Goal: Participate in discussion: Engage in conversation with other users on a specific topic

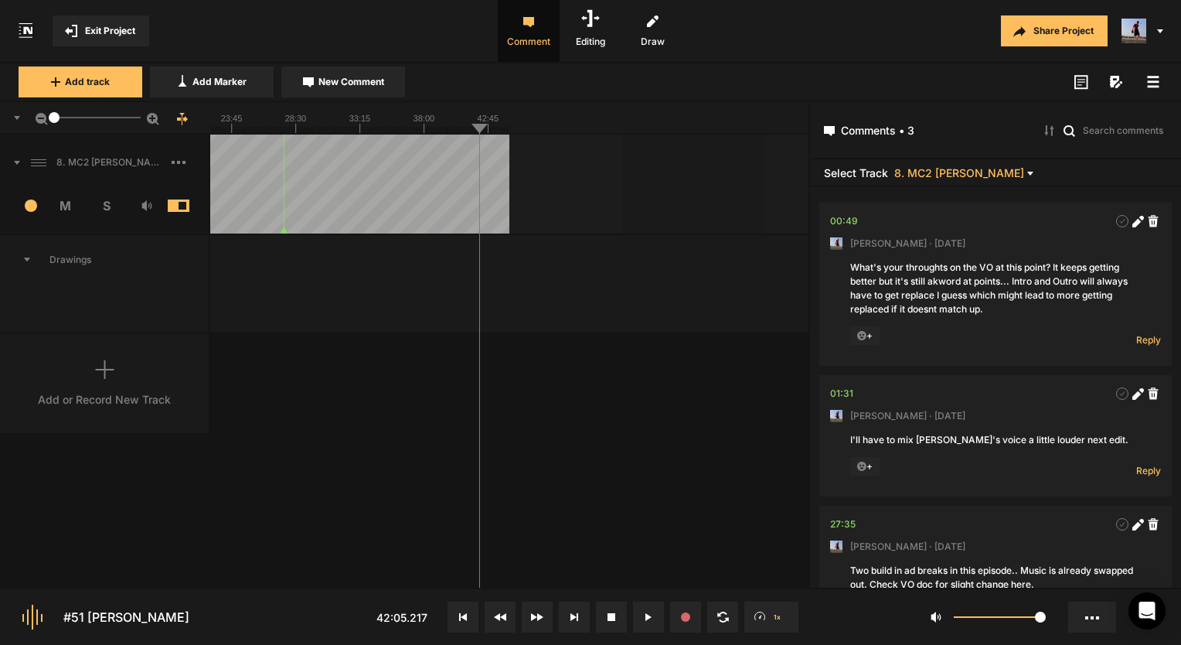
scroll to position [77, 0]
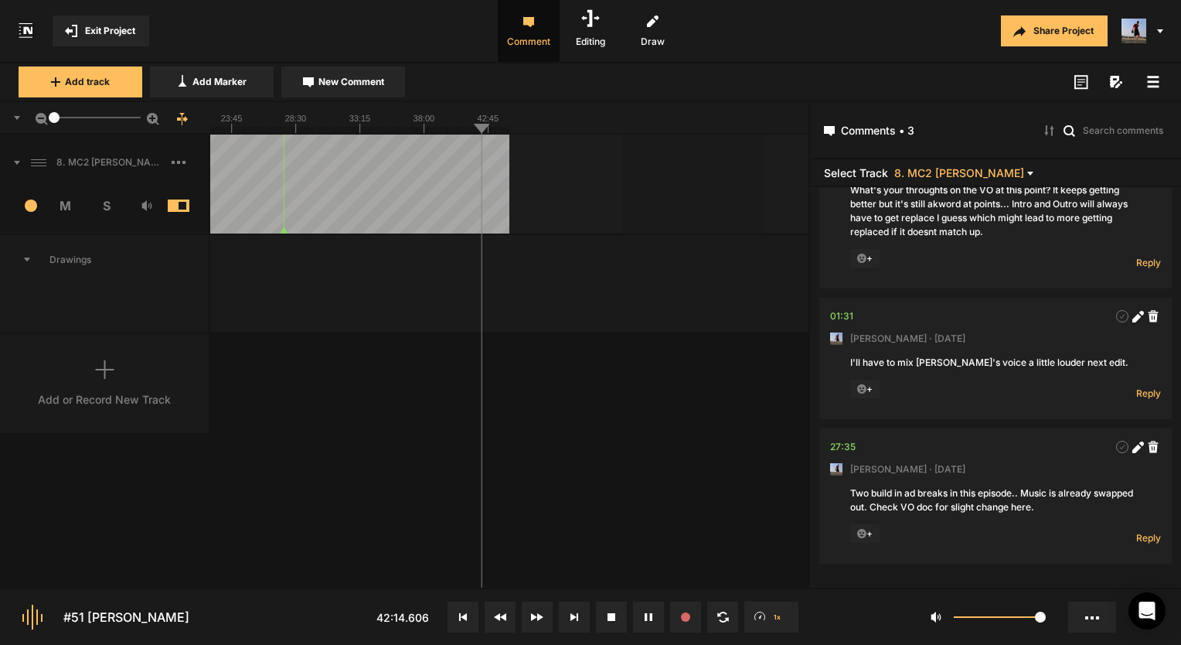
click at [635, 614] on button at bounding box center [648, 616] width 31 height 31
click at [355, 125] on rect at bounding box center [210, 117] width 598 height 31
click at [281, 125] on rect at bounding box center [210, 117] width 598 height 31
click at [346, 121] on rect at bounding box center [210, 117] width 598 height 31
click at [330, 131] on line at bounding box center [330, 130] width 0 height 6
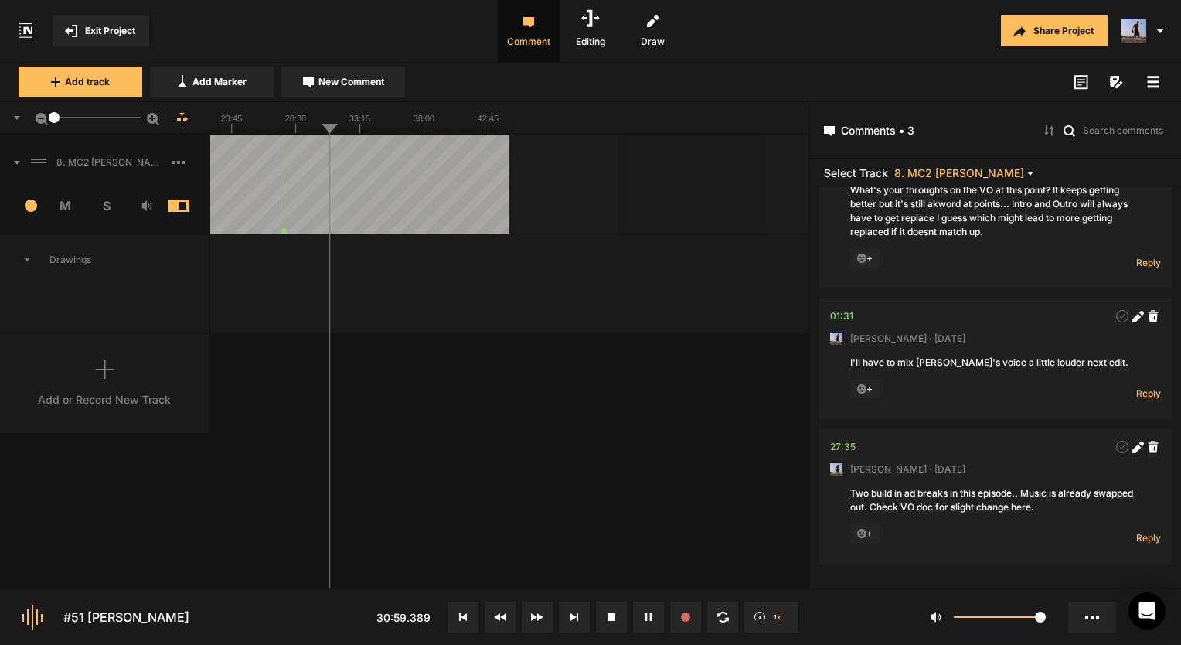
click at [334, 131] on line at bounding box center [334, 130] width 0 height 6
click at [543, 615] on button at bounding box center [537, 616] width 31 height 31
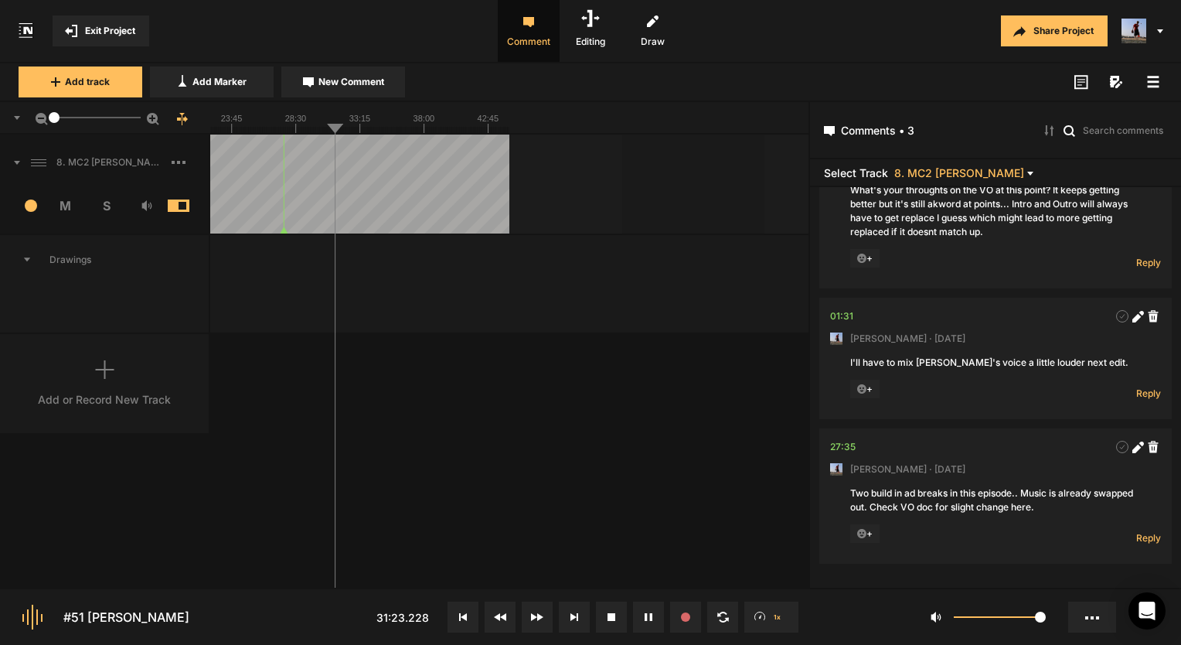
click at [543, 615] on button at bounding box center [537, 616] width 31 height 31
click at [342, 130] on icon at bounding box center [210, 117] width 598 height 31
click at [347, 130] on line at bounding box center [347, 130] width 0 height 6
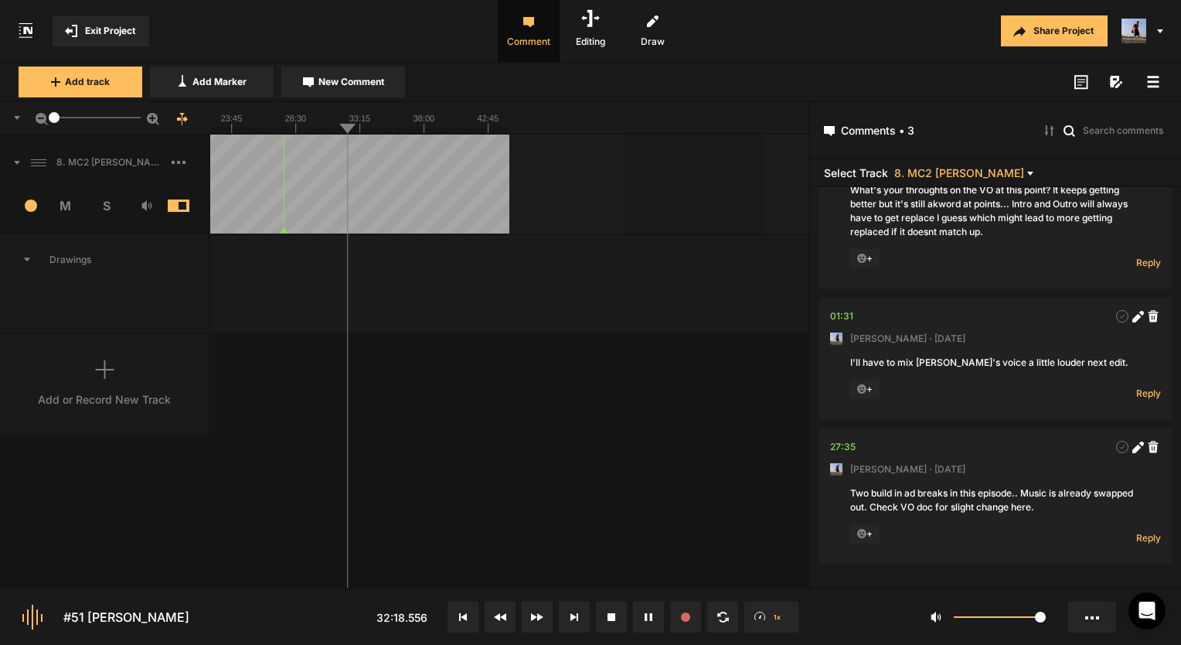
click at [356, 130] on line at bounding box center [356, 130] width 0 height 6
click at [374, 128] on line at bounding box center [374, 130] width 0 height 6
click at [367, 129] on line at bounding box center [367, 130] width 0 height 6
click at [370, 129] on line at bounding box center [370, 130] width 0 height 6
click at [499, 122] on rect at bounding box center [210, 117] width 598 height 31
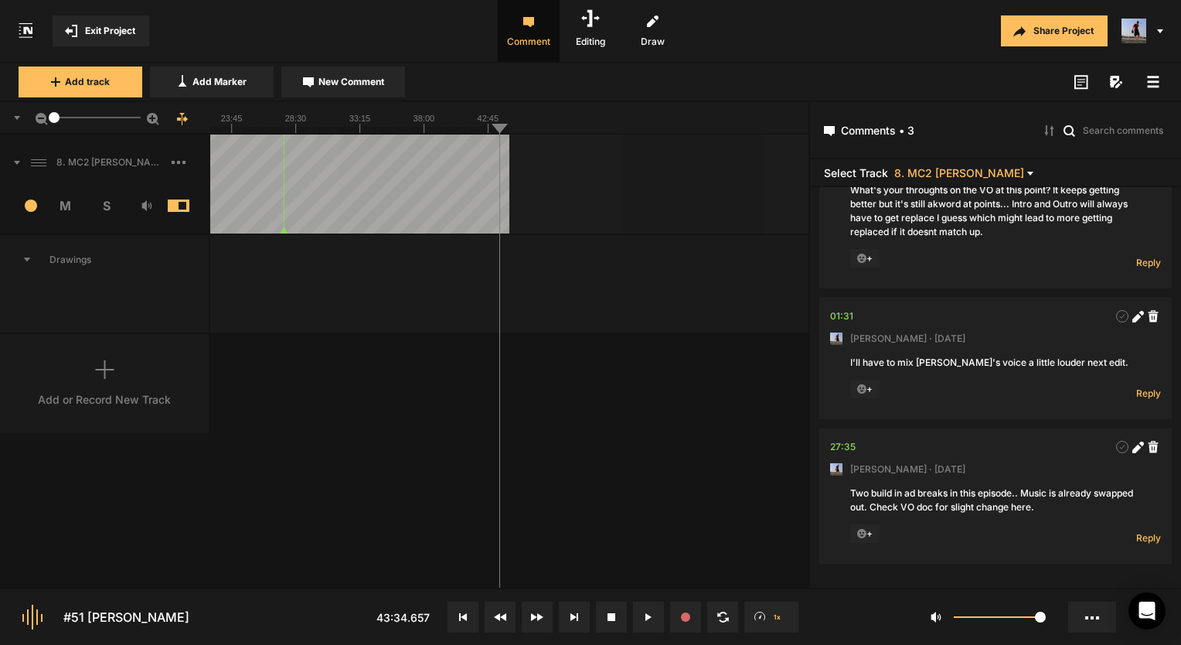
drag, startPoint x: 488, startPoint y: 122, endPoint x: 472, endPoint y: 128, distance: 16.7
click at [472, 128] on icon at bounding box center [210, 117] width 598 height 31
click at [482, 124] on rect at bounding box center [210, 117] width 598 height 31
click at [482, 131] on line at bounding box center [482, 130] width 0 height 6
click at [611, 401] on div "8. MC2 [PERSON_NAME] 1 M S Comments 00:49 [PERSON_NAME] · [DATE] What's your th…" at bounding box center [404, 361] width 809 height 453
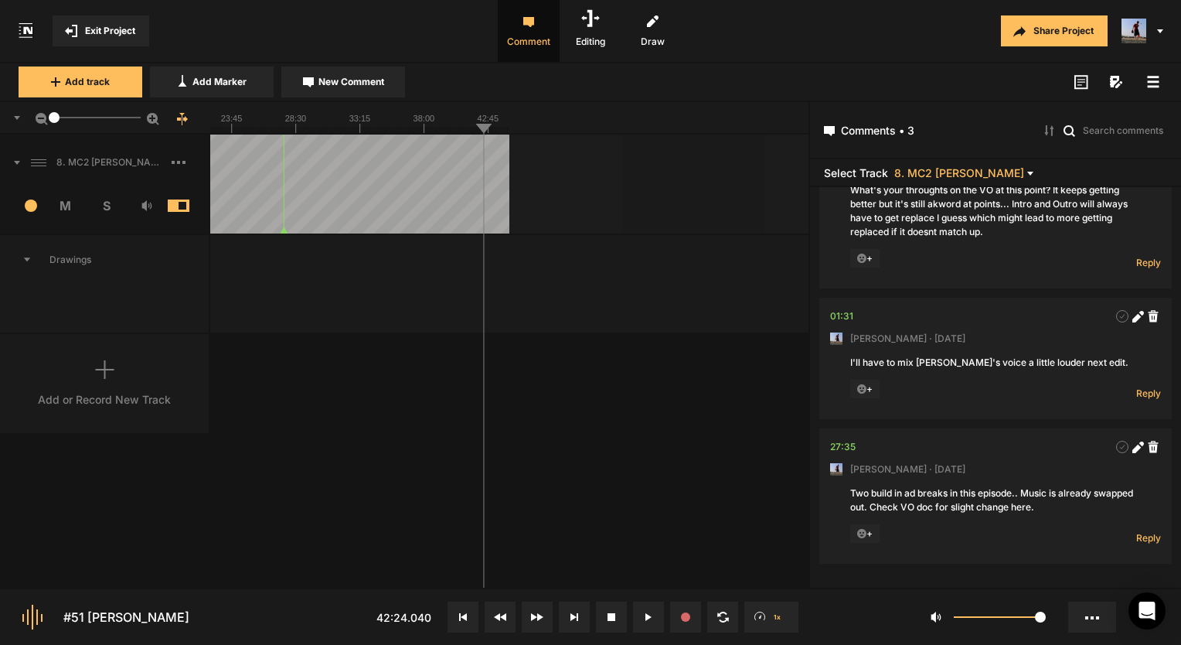
click at [157, 381] on div "Add or Record New Track" at bounding box center [105, 383] width 210 height 99
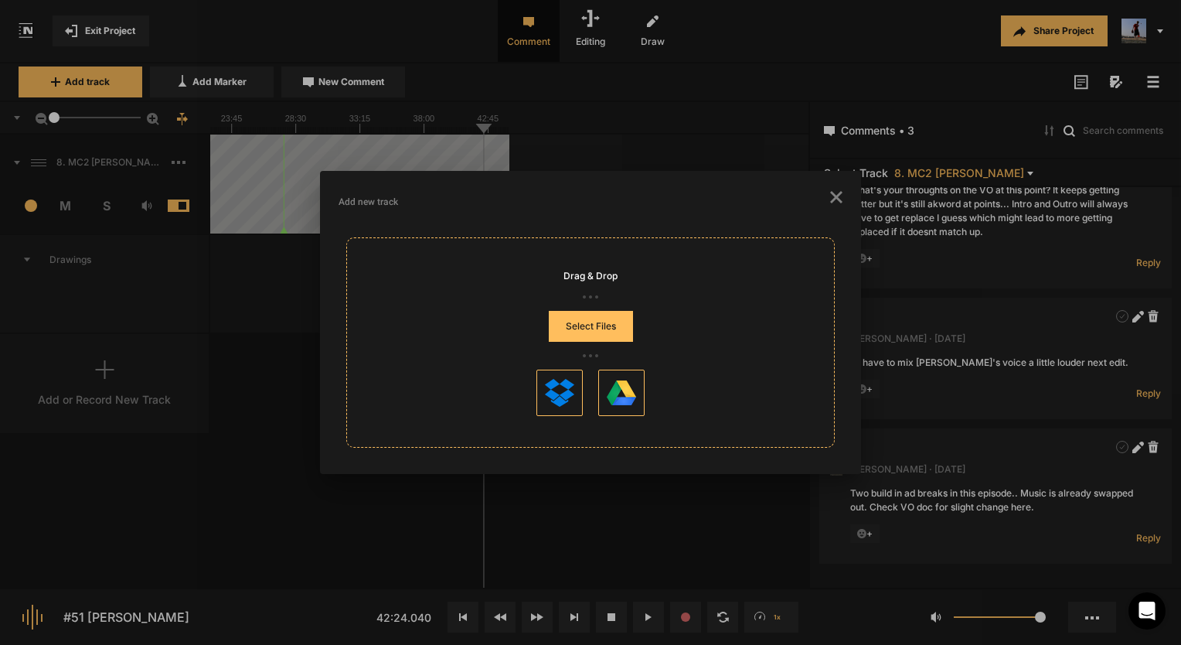
click at [629, 323] on button "Select Files" at bounding box center [591, 326] width 84 height 31
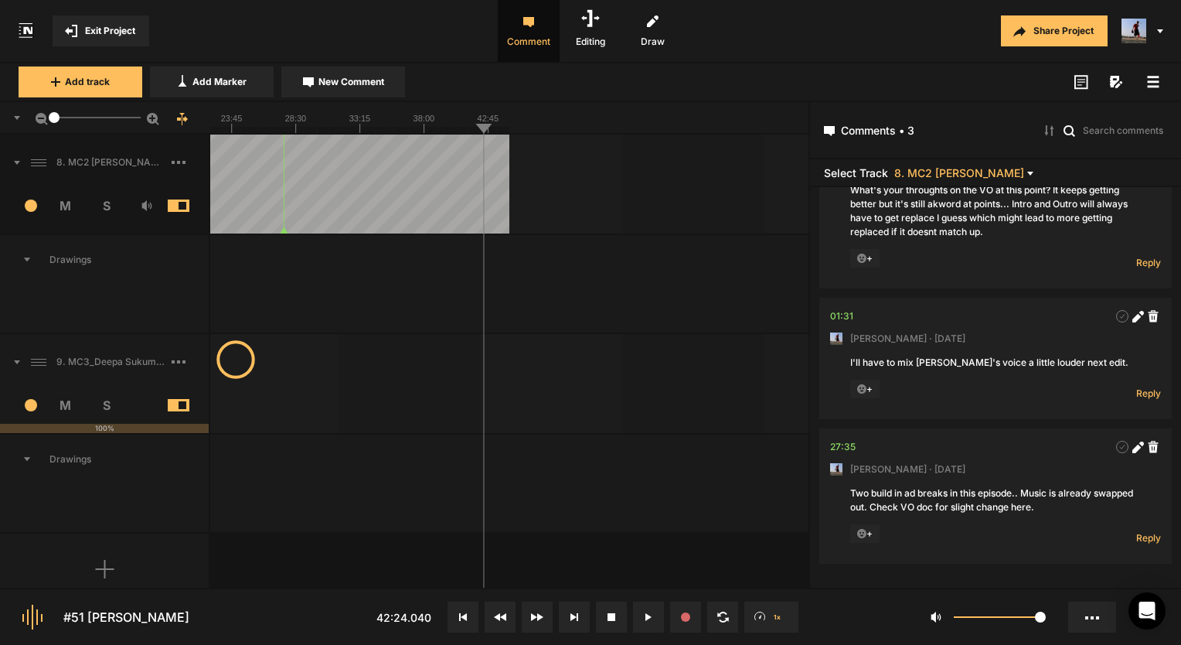
scroll to position [0, 0]
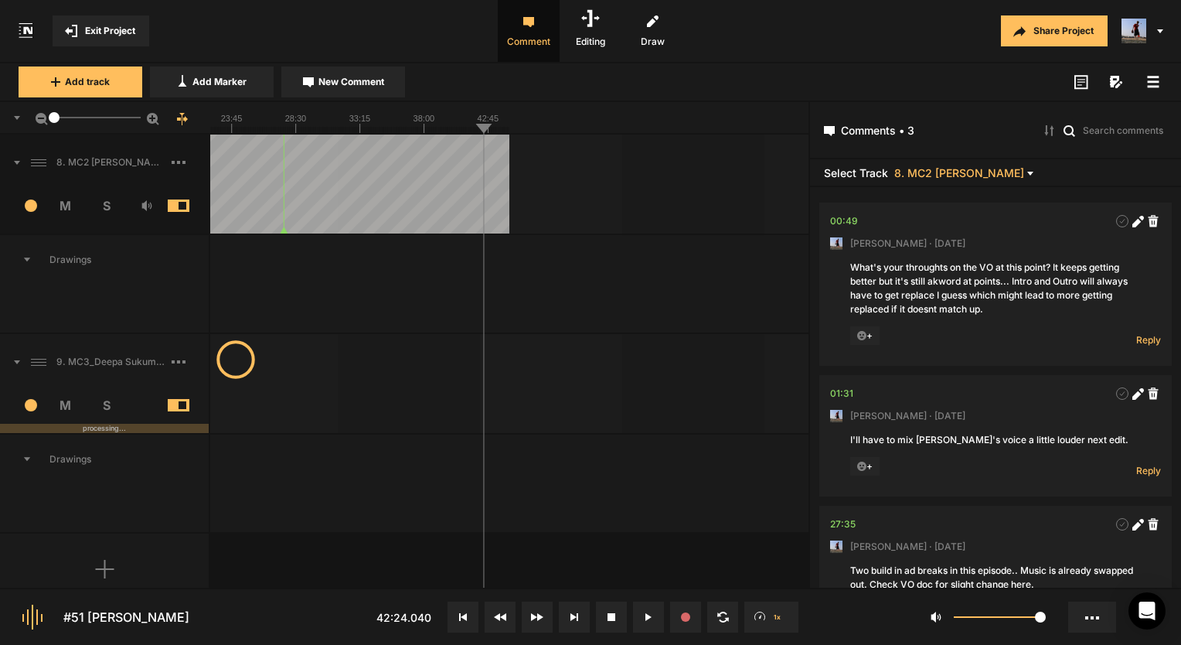
click at [912, 299] on div "What's your throughts on the VO at this point? It keeps getting better but it's…" at bounding box center [995, 289] width 291 height 56
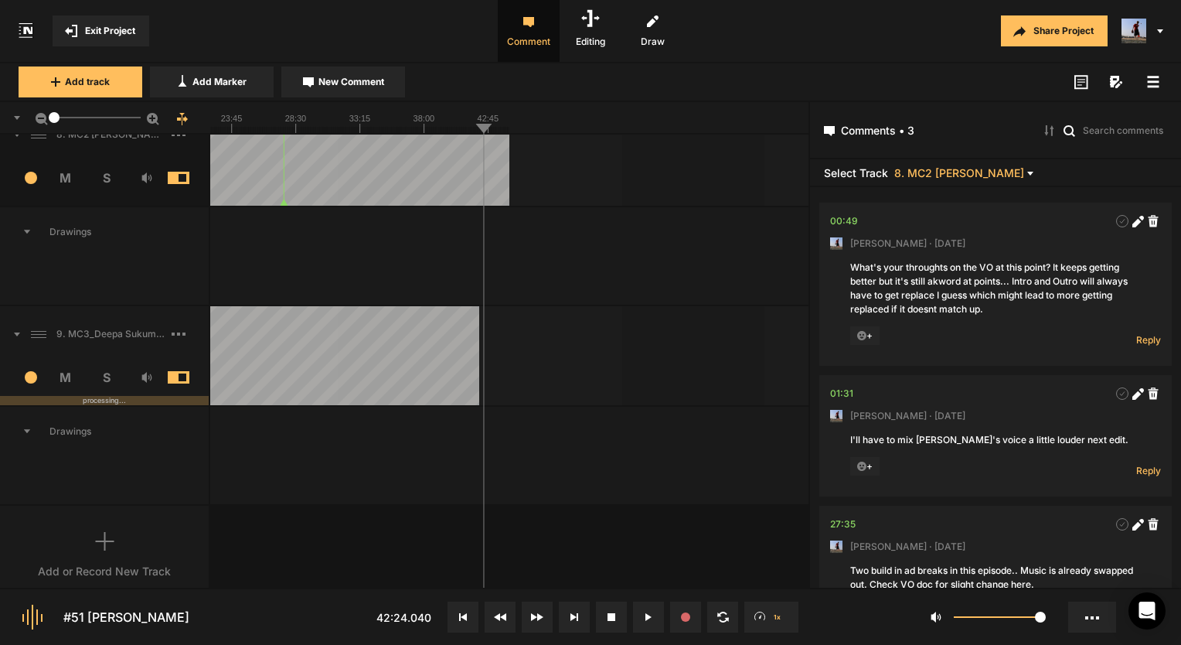
scroll to position [43, 0]
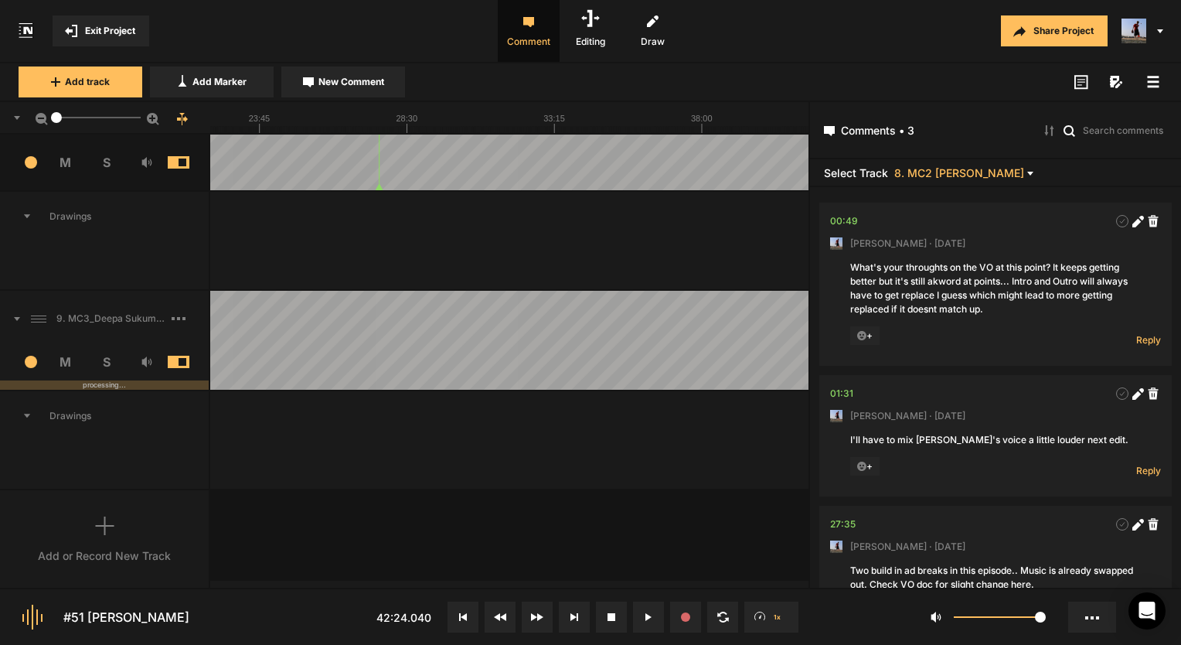
drag, startPoint x: 56, startPoint y: 118, endPoint x: 36, endPoint y: 118, distance: 20.1
click at [36, 118] on div "2.3" at bounding box center [105, 118] width 210 height 32
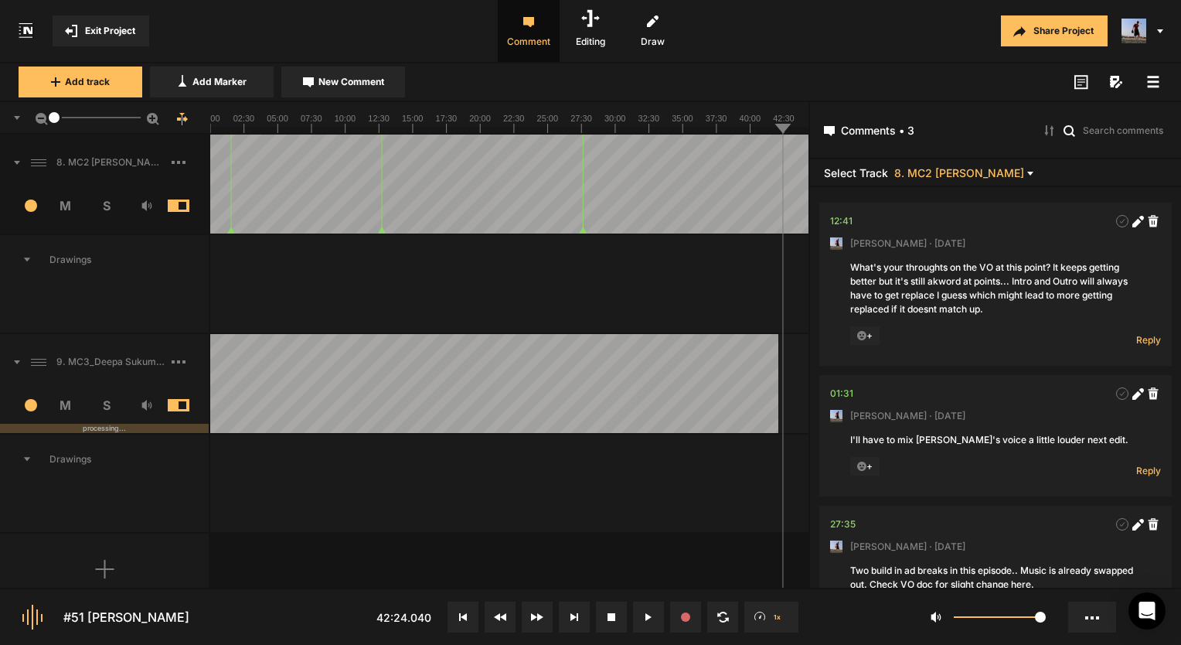
click at [382, 233] on nt-marker at bounding box center [382, 184] width 1 height 99
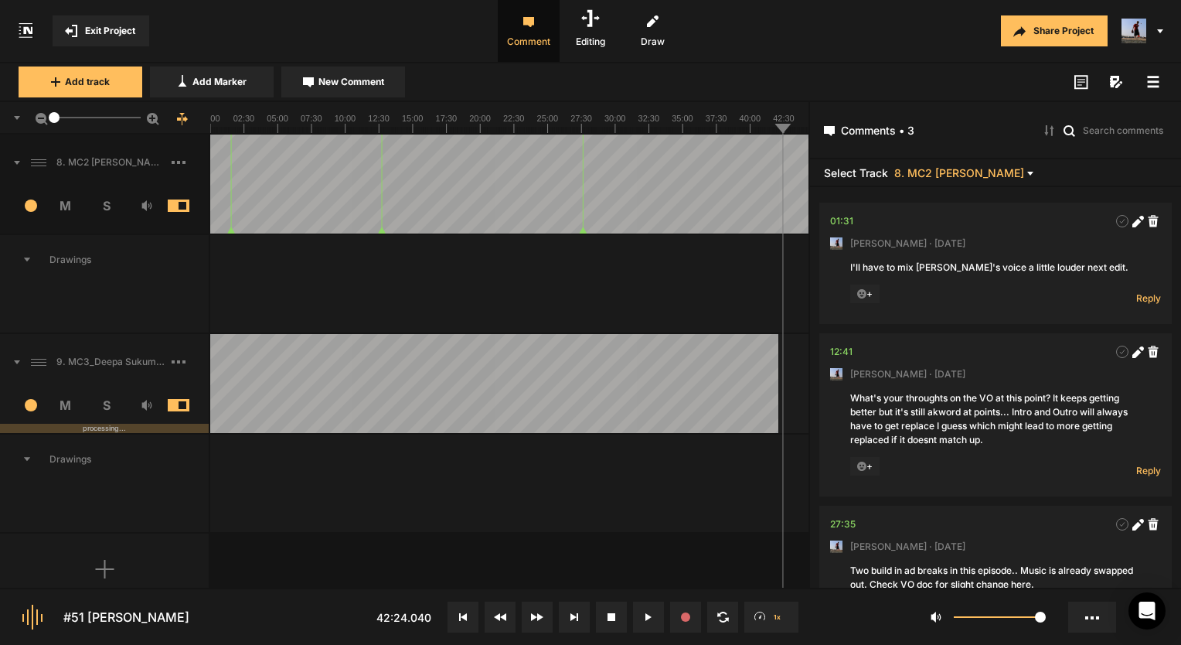
click at [382, 230] on nt-marker at bounding box center [382, 184] width 1 height 99
click at [1120, 352] on icon at bounding box center [1122, 351] width 5 height 4
click at [1117, 349] on rect at bounding box center [1123, 352] width 12 height 12
click at [1115, 348] on span at bounding box center [1122, 351] width 15 height 15
click at [1116, 350] on icon at bounding box center [1122, 352] width 12 height 12
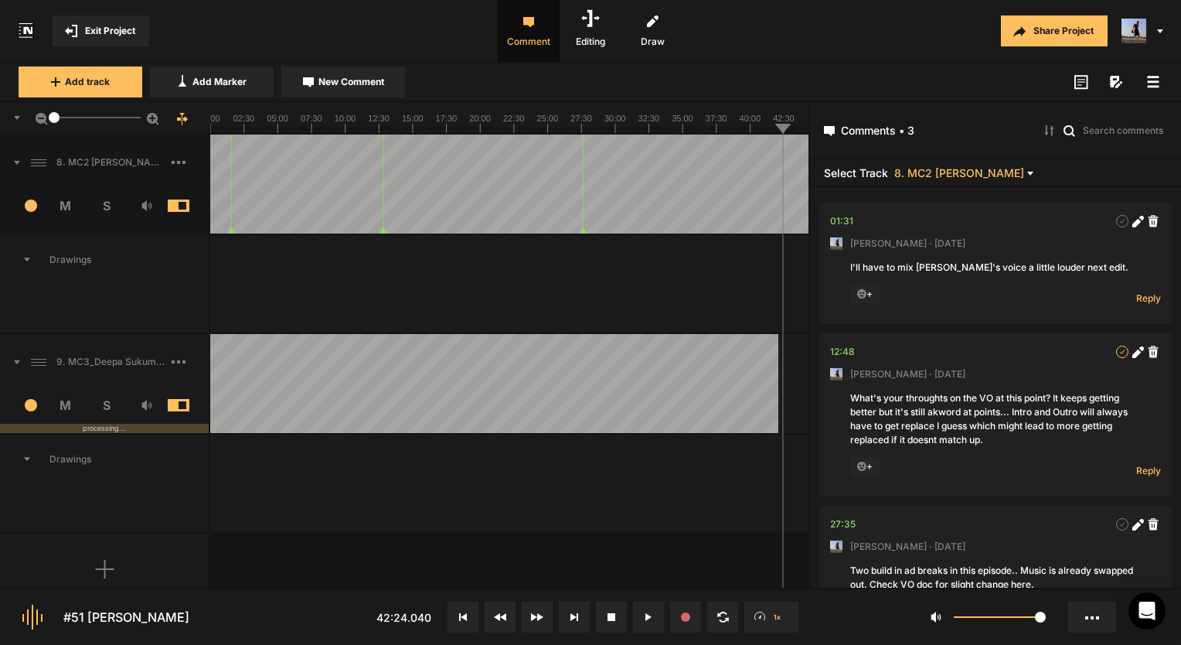
click at [1120, 348] on icon at bounding box center [1122, 352] width 12 height 12
click at [1120, 352] on icon at bounding box center [1122, 351] width 5 height 4
click at [400, 233] on nt-marker at bounding box center [400, 184] width 1 height 99
click at [992, 455] on nt-comment "14:00 [PERSON_NAME] · [DATE] What's your throughts on the VO at this point? It …" at bounding box center [995, 414] width 331 height 163
drag, startPoint x: 984, startPoint y: 437, endPoint x: 907, endPoint y: 407, distance: 83.0
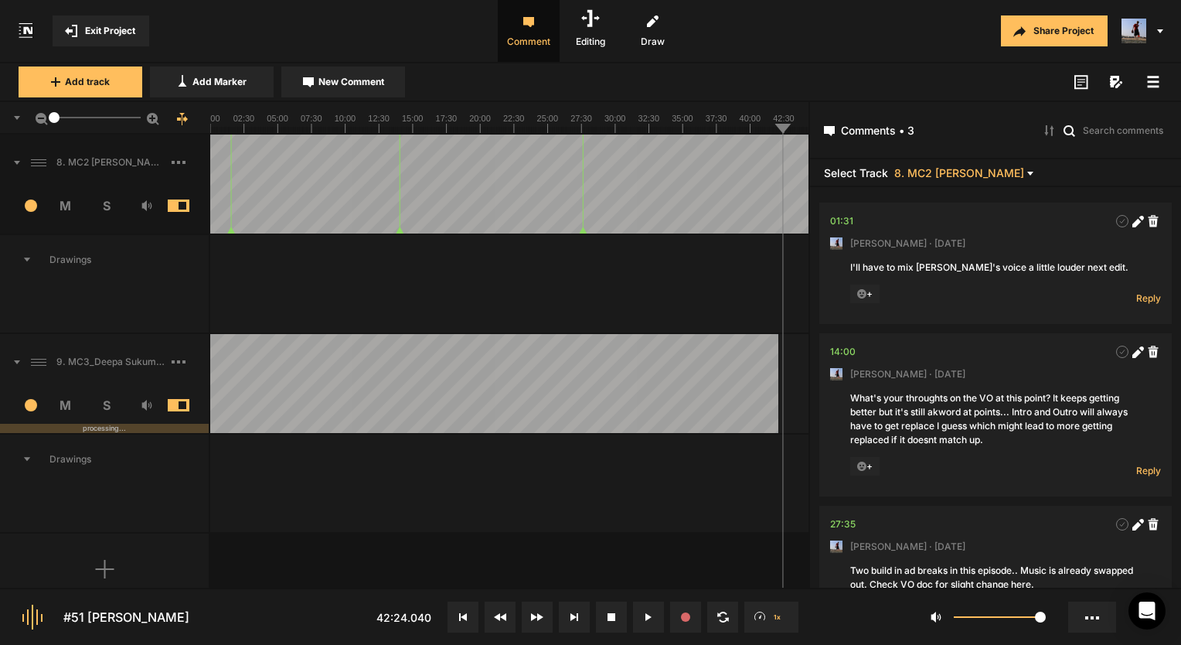
click at [918, 410] on div "What's your throughts on the VO at this point? It keeps getting better but it's…" at bounding box center [995, 419] width 291 height 56
click at [863, 392] on div "What's your throughts on the VO at this point? It keeps getting better but it's…" at bounding box center [995, 419] width 291 height 56
click at [1136, 468] on span "Reply" at bounding box center [1148, 470] width 25 height 13
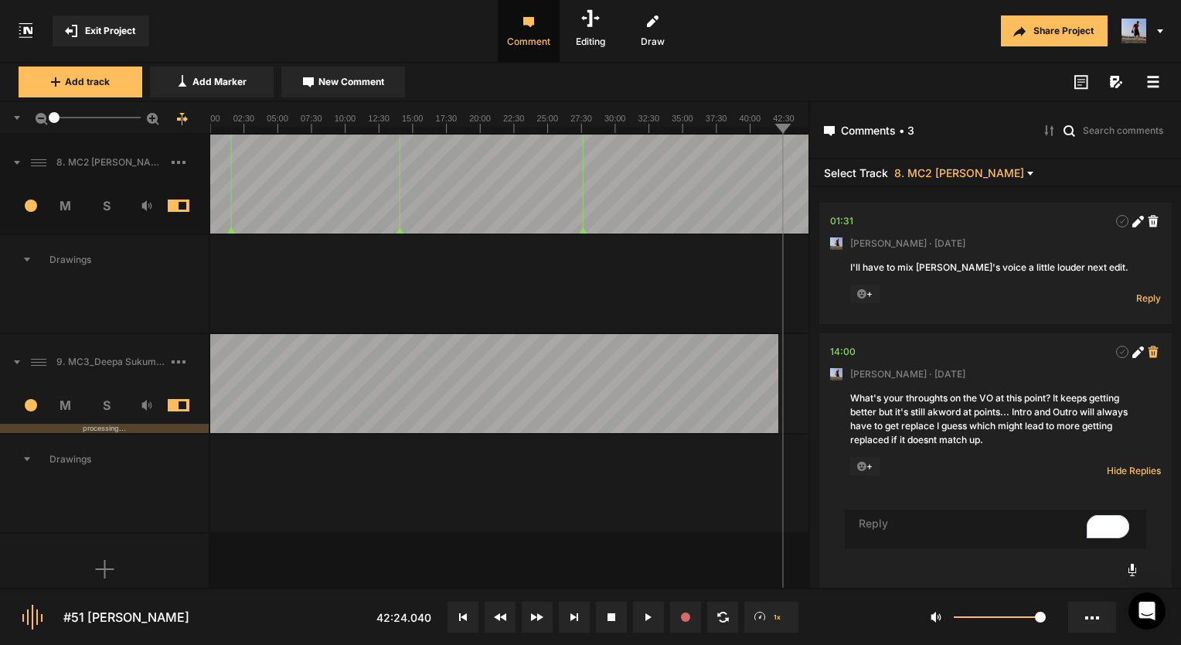
click at [1146, 354] on span at bounding box center [1153, 351] width 15 height 15
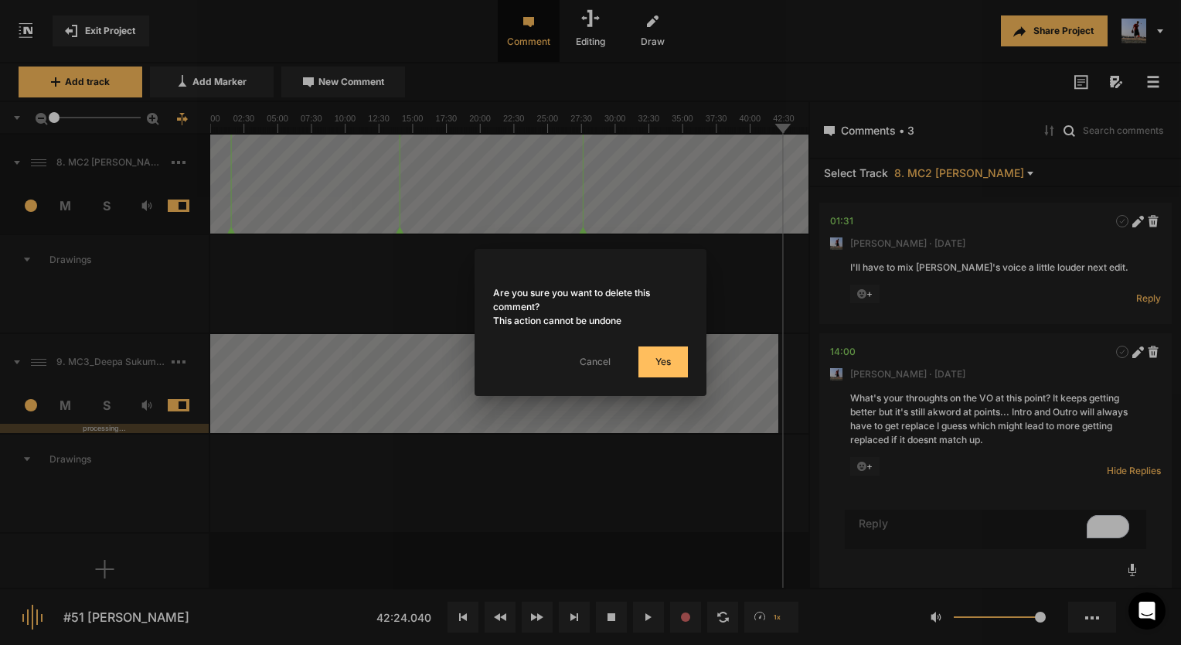
click at [599, 356] on button "Cancel" at bounding box center [595, 361] width 62 height 31
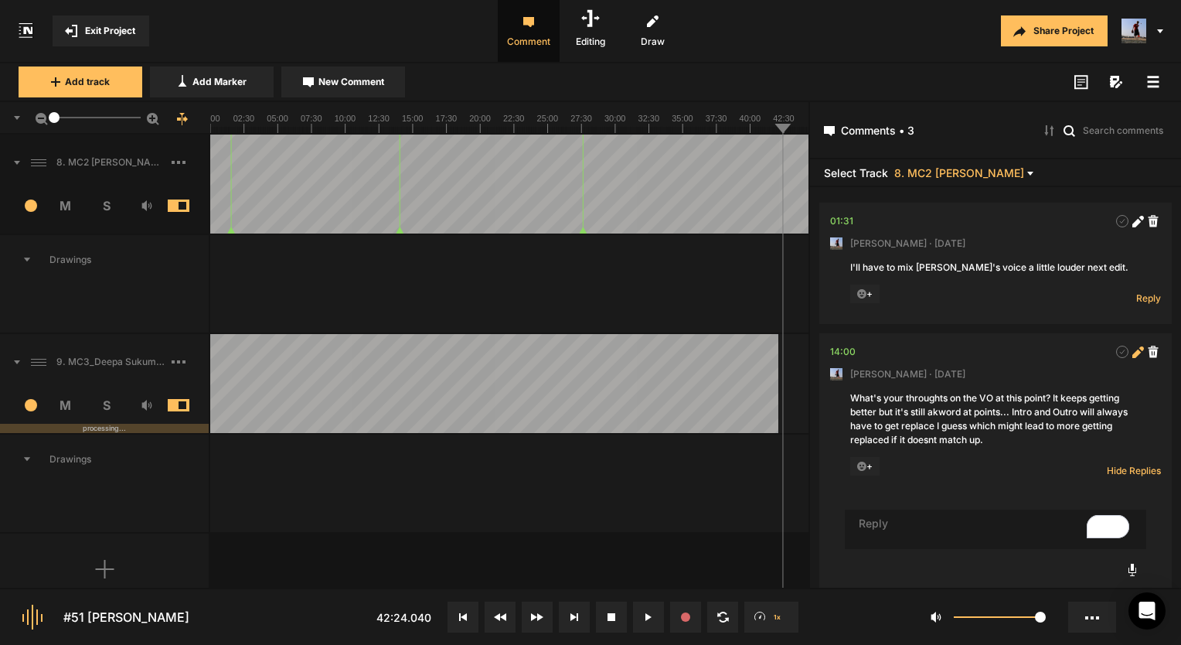
click at [1133, 354] on icon at bounding box center [1139, 352] width 12 height 12
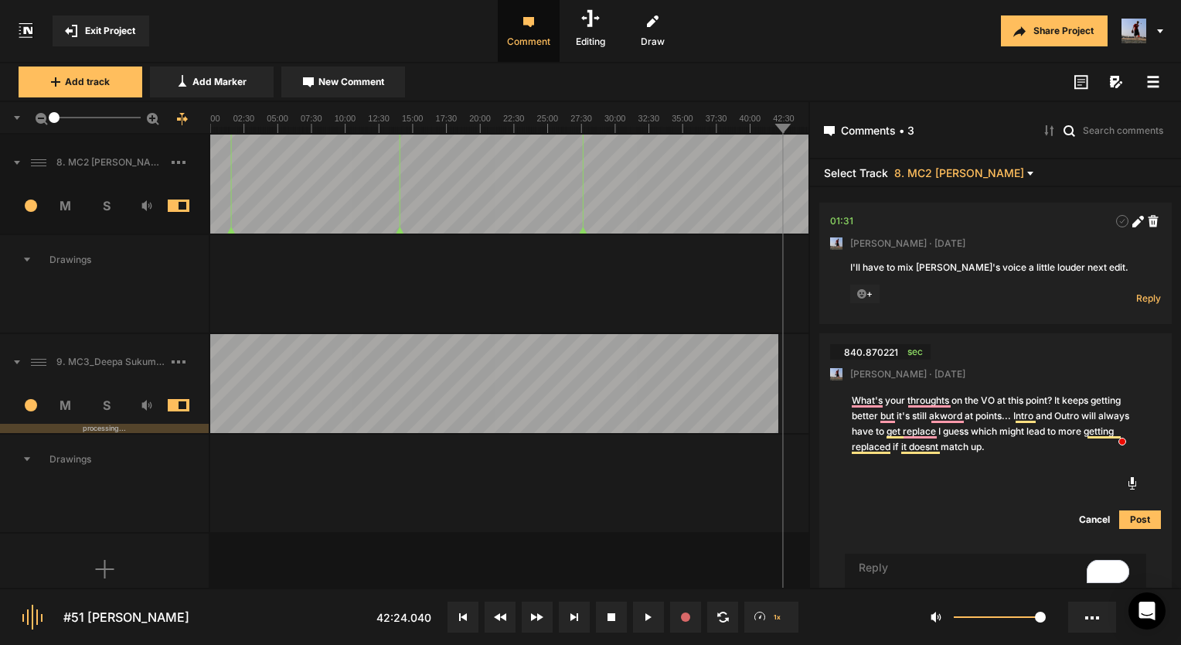
drag, startPoint x: 989, startPoint y: 449, endPoint x: 809, endPoint y: 412, distance: 183.9
click at [809, 412] on nt-project-view "Exit Project Comment Editing Draw Share Project Add track Add Marker New Commen…" at bounding box center [590, 322] width 1181 height 645
drag, startPoint x: 809, startPoint y: 412, endPoint x: 813, endPoint y: 397, distance: 15.4
click at [808, 411] on nt-project-view "Exit Project Comment Editing Draw Share Project Add track Add Marker New Commen…" at bounding box center [590, 322] width 1181 height 645
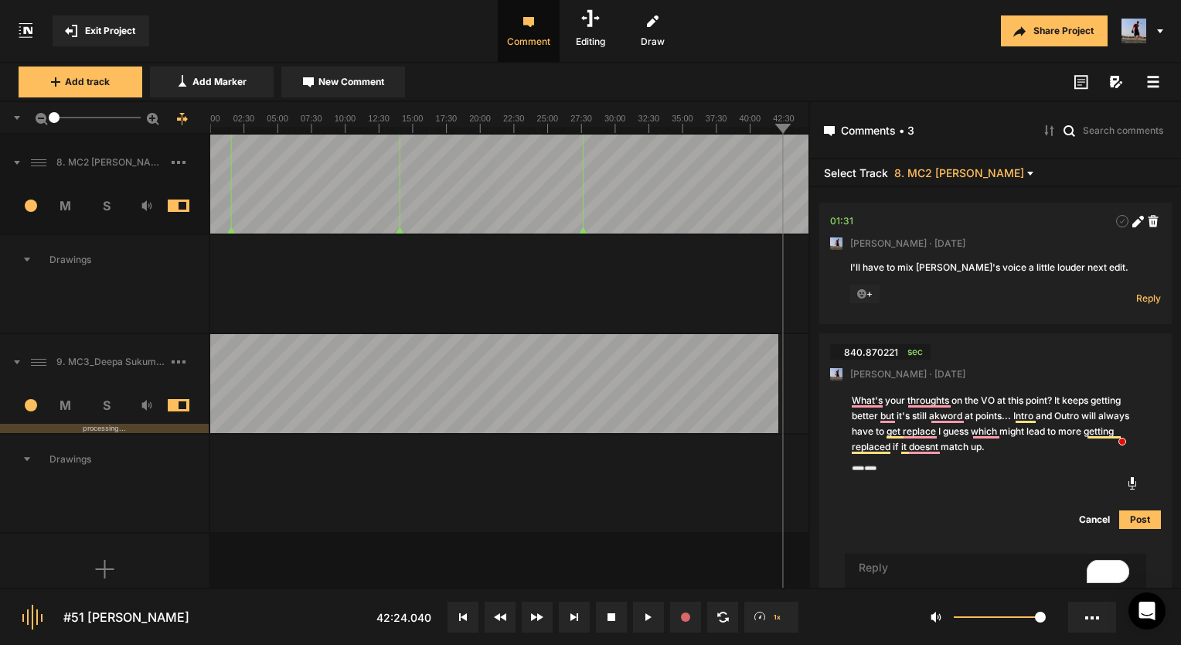
drag, startPoint x: 853, startPoint y: 394, endPoint x: 847, endPoint y: 407, distance: 14.2
click at [847, 407] on nt-comment "840.870221 sec [PERSON_NAME] · [DATE] What's your throughts on the VO at this p…" at bounding box center [995, 436] width 331 height 207
click at [847, 400] on nt-comment "840.870221 sec [PERSON_NAME] · [DATE] What's your throughts on the VO at this p…" at bounding box center [995, 436] width 331 height 207
type textarea "What's your throughts on the VO at this point? It keeps getting better but it's…"
drag, startPoint x: 996, startPoint y: 452, endPoint x: 856, endPoint y: 391, distance: 152.7
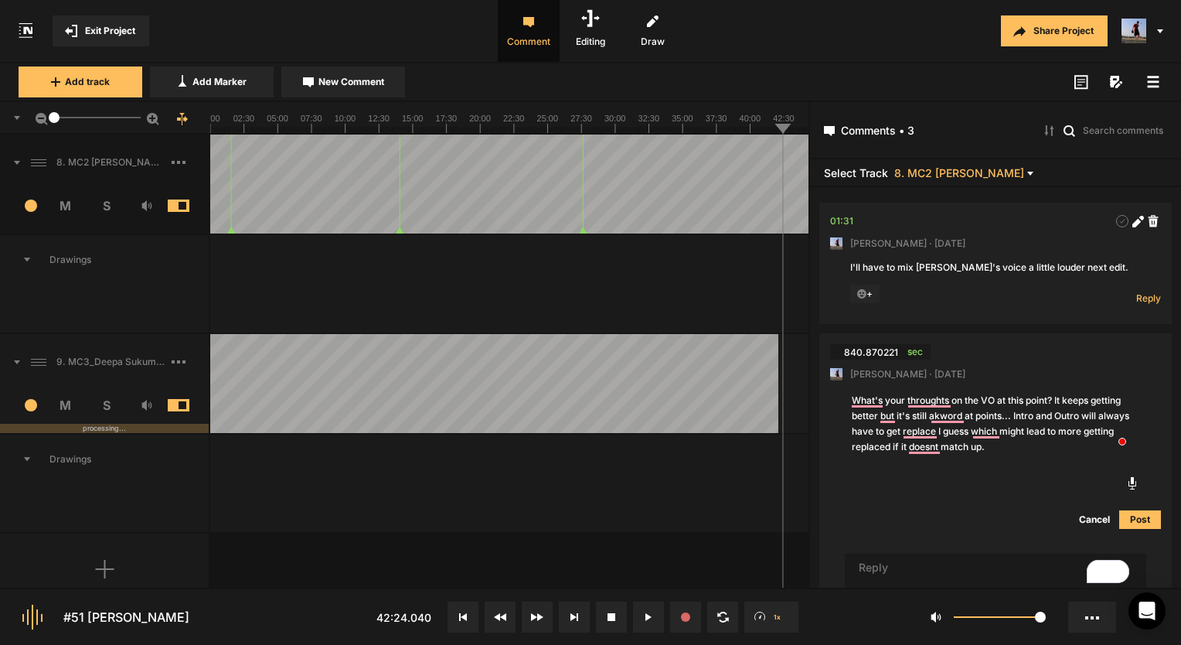
click at [856, 391] on textarea "What's your throughts on the VO at this point? It keeps getting better but it's…" at bounding box center [995, 423] width 291 height 65
click at [1095, 510] on button "Cancel" at bounding box center [1094, 519] width 49 height 19
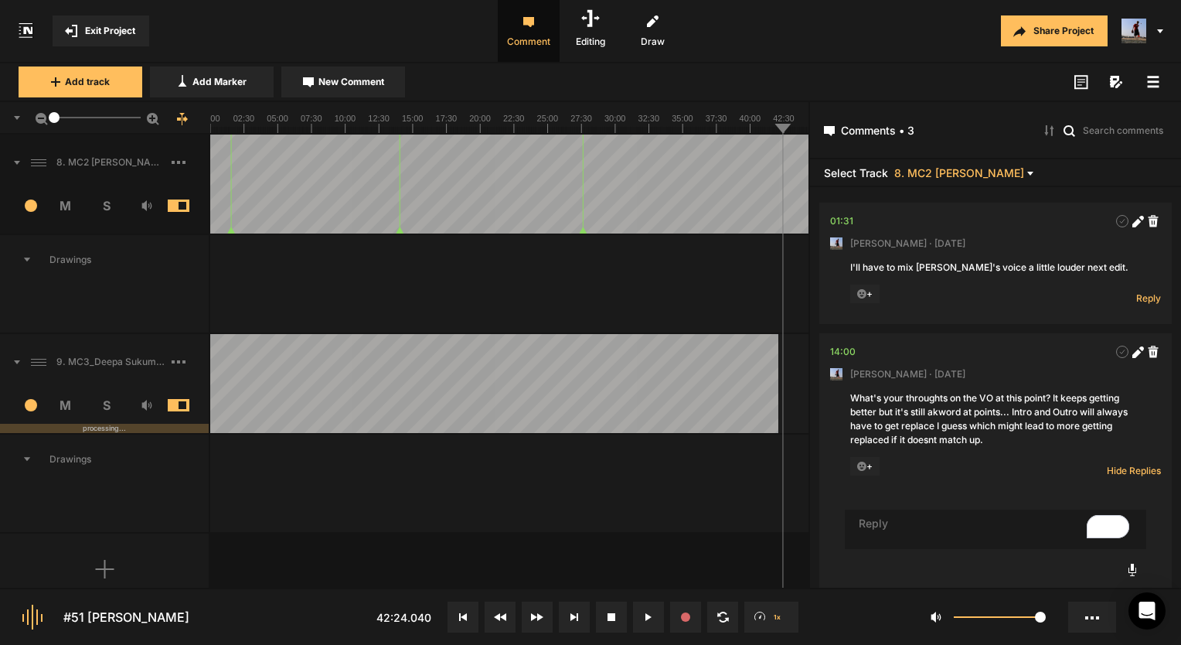
click at [176, 162] on icon at bounding box center [179, 162] width 14 height 3
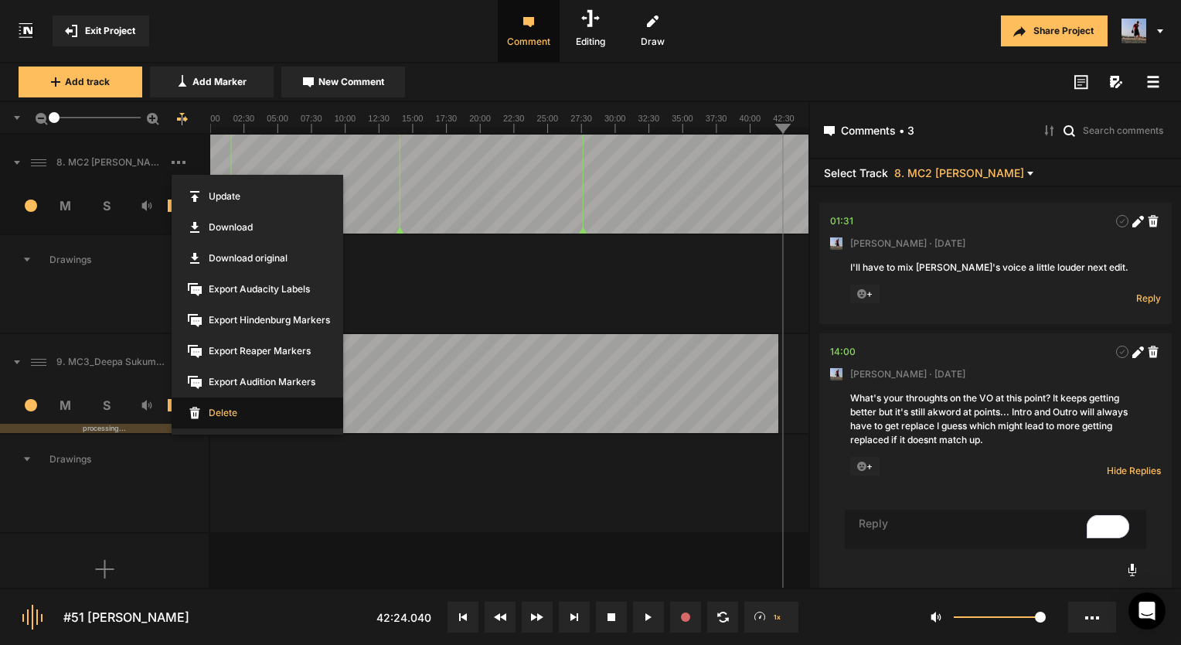
click at [214, 407] on span "Delete" at bounding box center [258, 412] width 172 height 31
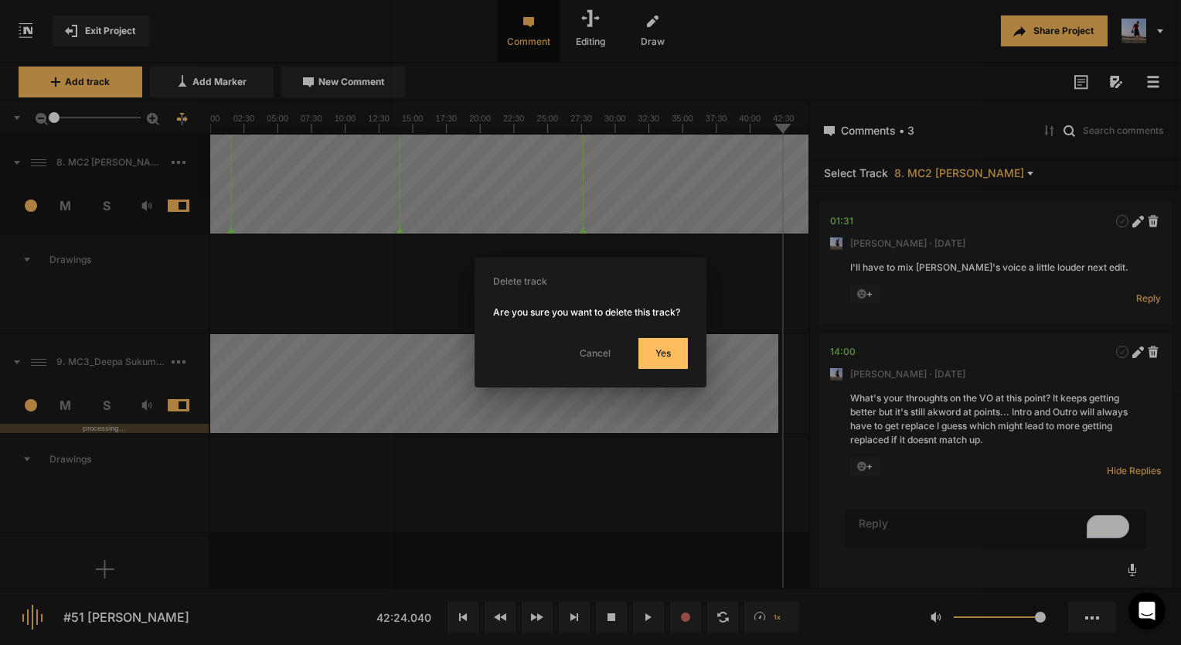
click at [656, 341] on button "Yes" at bounding box center [663, 353] width 49 height 31
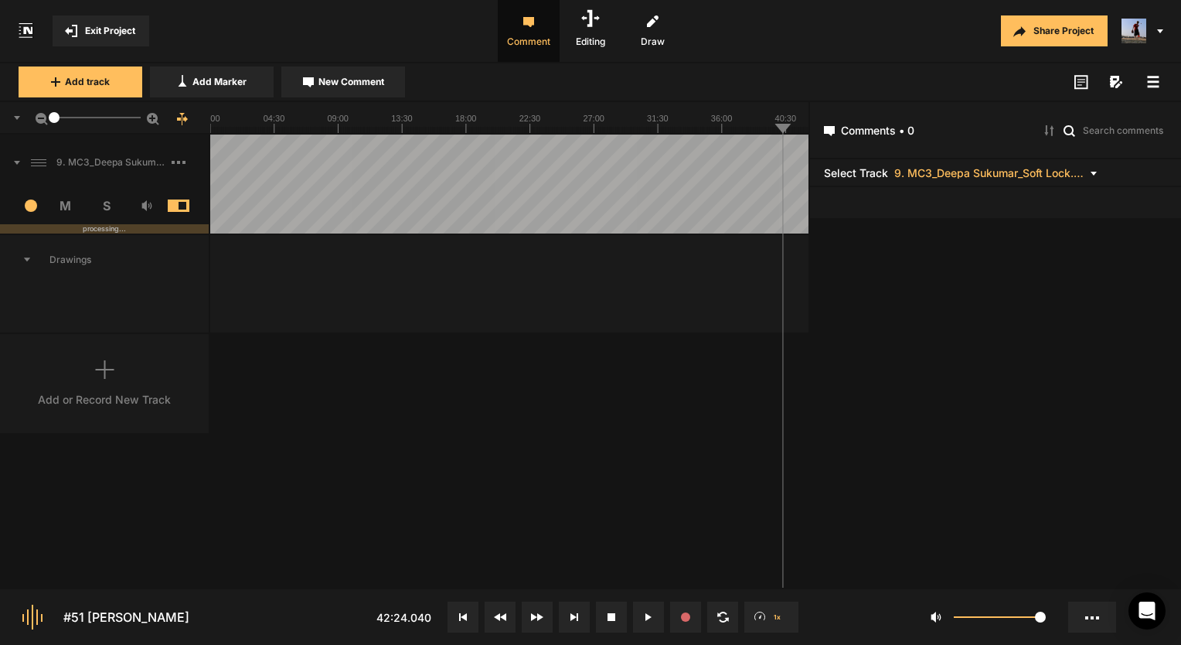
click at [179, 161] on icon at bounding box center [179, 162] width 14 height 3
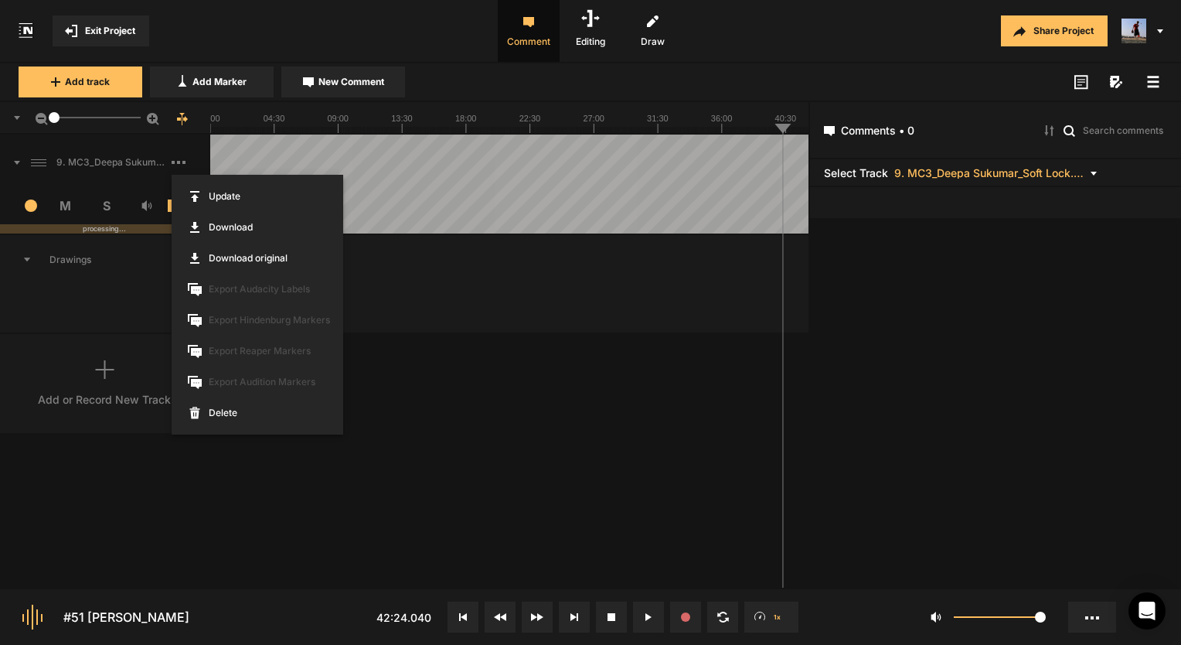
click at [227, 125] on div at bounding box center [590, 322] width 1181 height 645
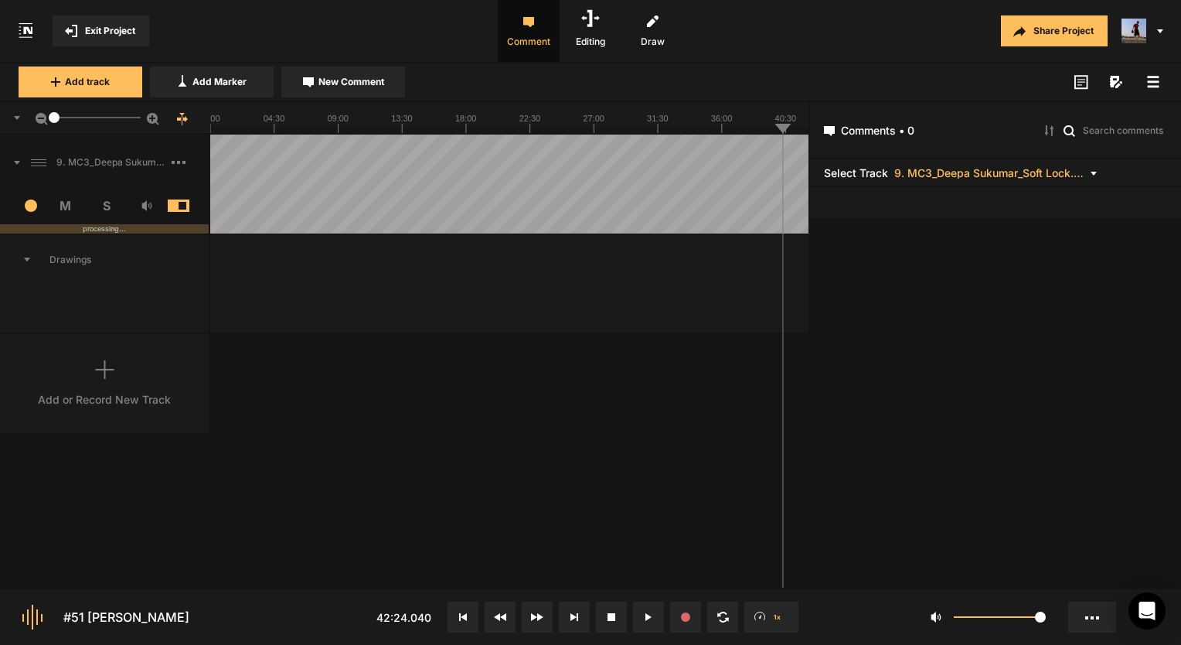
click at [220, 125] on rect at bounding box center [509, 117] width 598 height 31
click at [213, 125] on rect at bounding box center [509, 117] width 598 height 31
drag, startPoint x: 212, startPoint y: 125, endPoint x: 196, endPoint y: 126, distance: 16.3
click at [196, 126] on nt-ruler "1" at bounding box center [404, 118] width 809 height 32
click at [340, 80] on span "New Comment" at bounding box center [352, 82] width 66 height 14
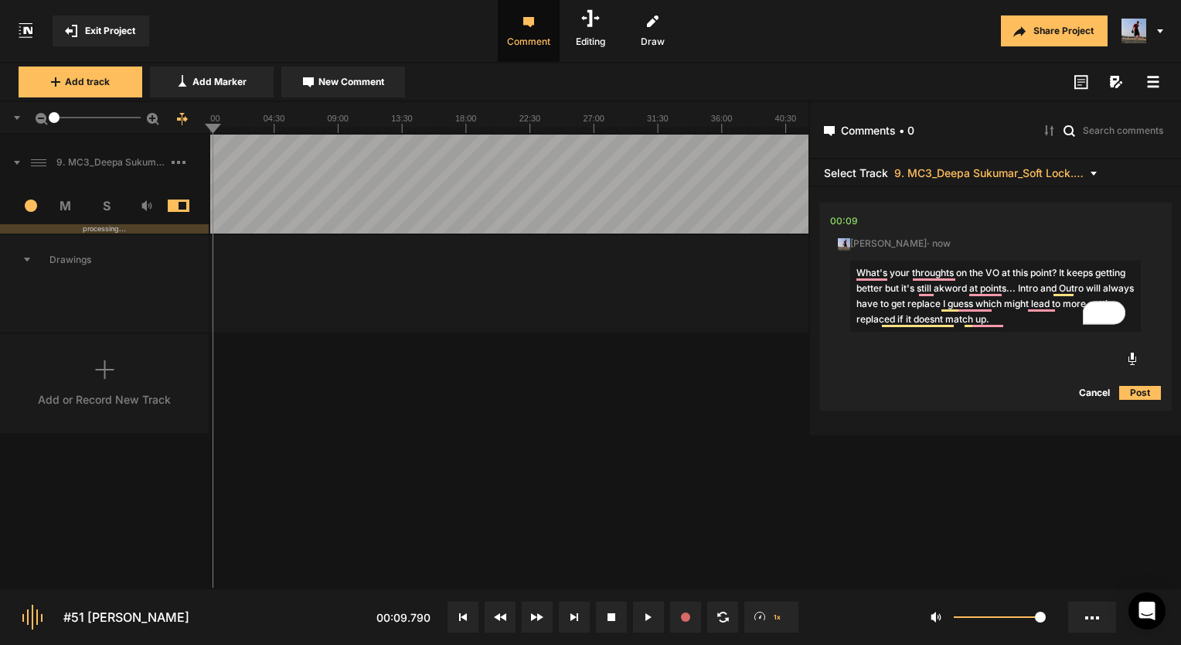
type textarea "What's your throughts on the VO at this point? It keeps getting better but it's…"
click at [1133, 392] on button "Post" at bounding box center [1140, 392] width 42 height 19
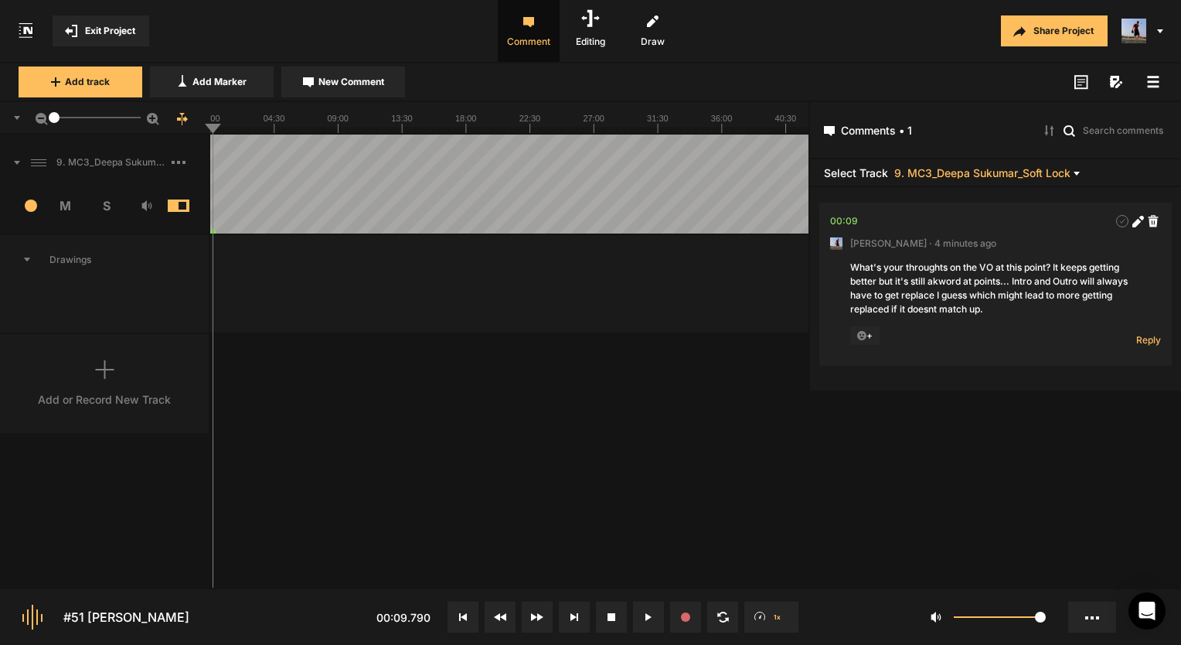
click at [86, 18] on button "Exit Project" at bounding box center [101, 30] width 97 height 31
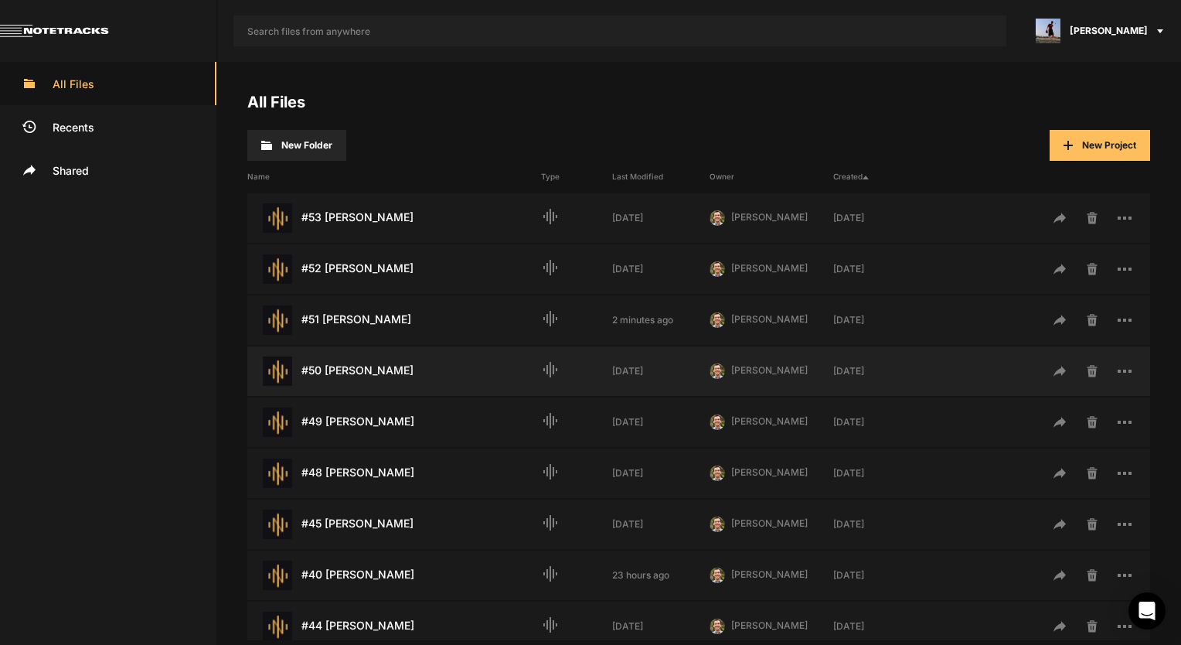
click at [356, 363] on div "#50 [PERSON_NAME] Last Modified: [DATE]" at bounding box center [394, 370] width 294 height 29
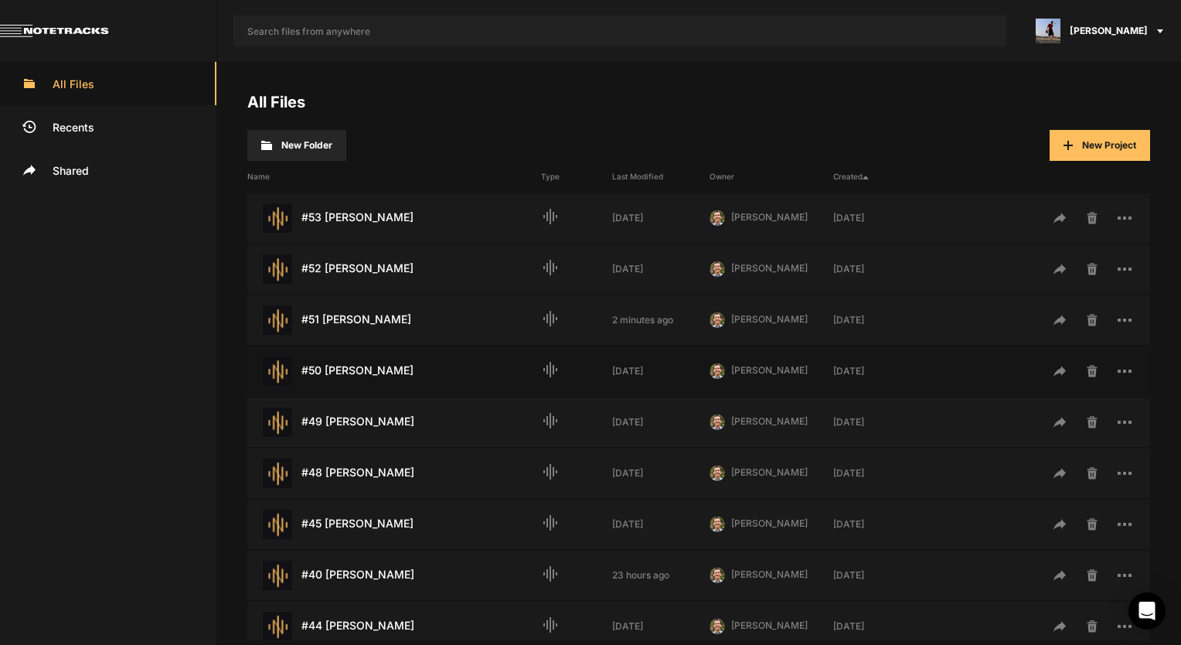
click at [356, 364] on div "#50 [PERSON_NAME] Last Modified: [DATE]" at bounding box center [394, 370] width 294 height 29
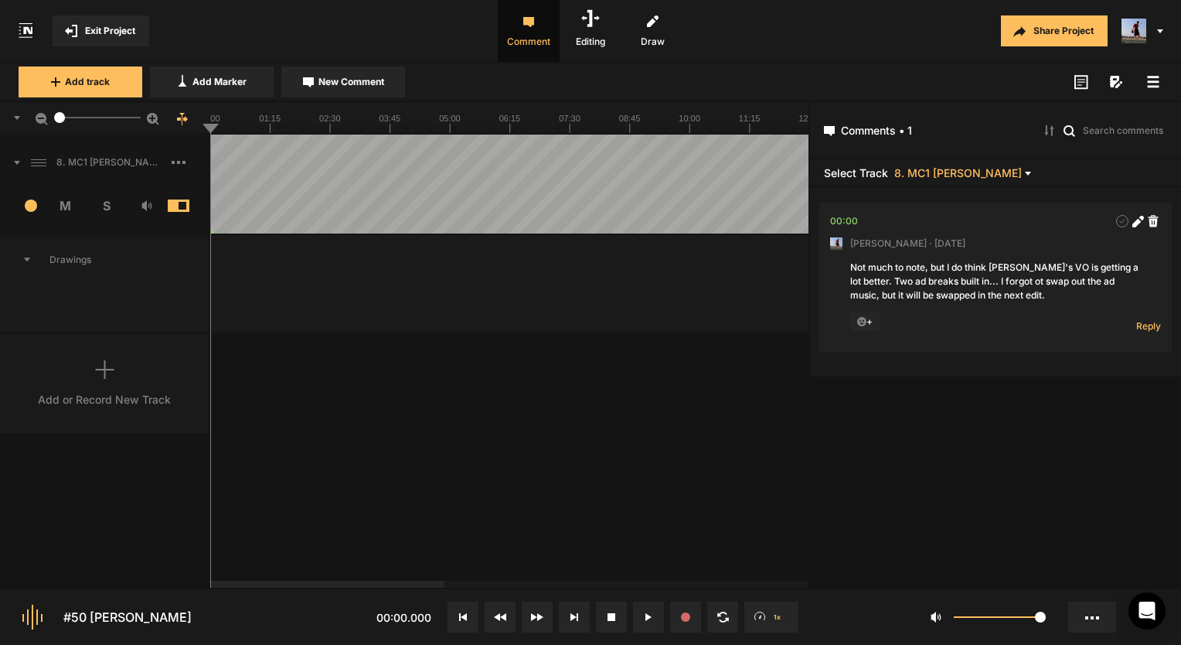
drag, startPoint x: 60, startPoint y: 117, endPoint x: -107, endPoint y: 118, distance: 166.2
click at [0, 118] on html "Exit Project Comment Editing Draw Share Project Add track Add Marker New Commen…" at bounding box center [590, 322] width 1181 height 645
click at [250, 125] on rect at bounding box center [509, 117] width 598 height 31
click at [387, 119] on rect at bounding box center [509, 117] width 598 height 31
click at [646, 611] on button at bounding box center [648, 616] width 31 height 31
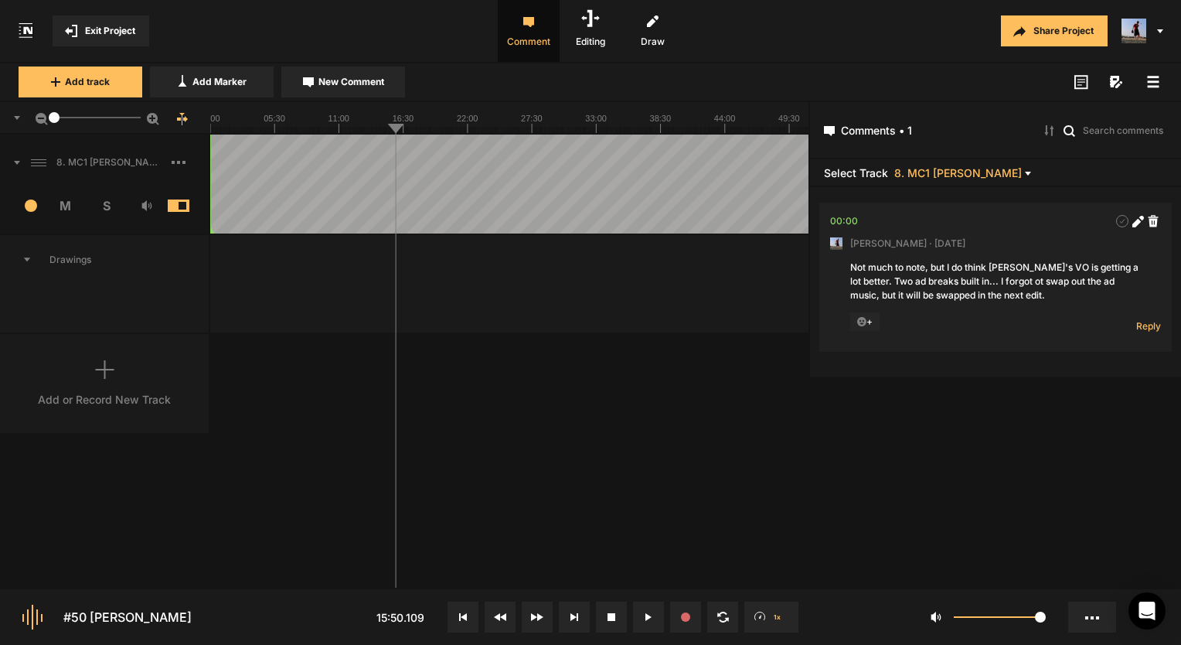
click at [446, 125] on rect at bounding box center [509, 117] width 598 height 31
drag, startPoint x: 56, startPoint y: 116, endPoint x: 93, endPoint y: 121, distance: 37.4
click at [93, 121] on div at bounding box center [92, 117] width 11 height 11
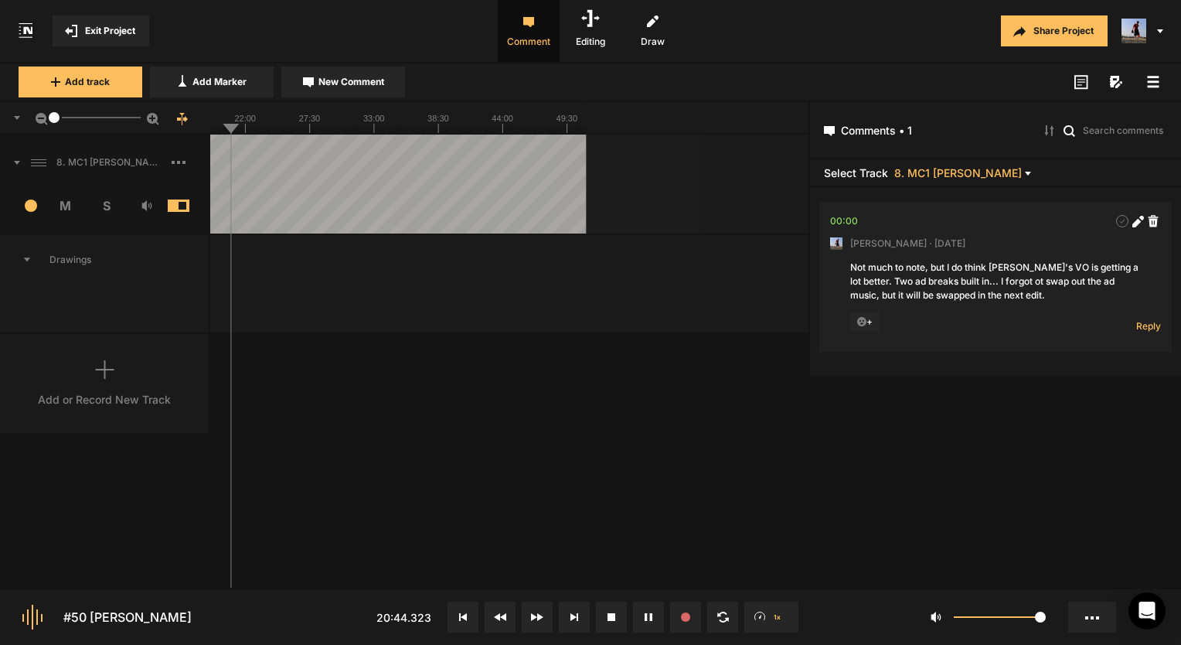
drag, startPoint x: 95, startPoint y: 117, endPoint x: 19, endPoint y: 124, distance: 76.8
click at [19, 124] on div "1" at bounding box center [105, 118] width 210 height 32
drag, startPoint x: 59, startPoint y: 116, endPoint x: 40, endPoint y: 117, distance: 18.6
click at [40, 117] on div "1" at bounding box center [105, 118] width 210 height 32
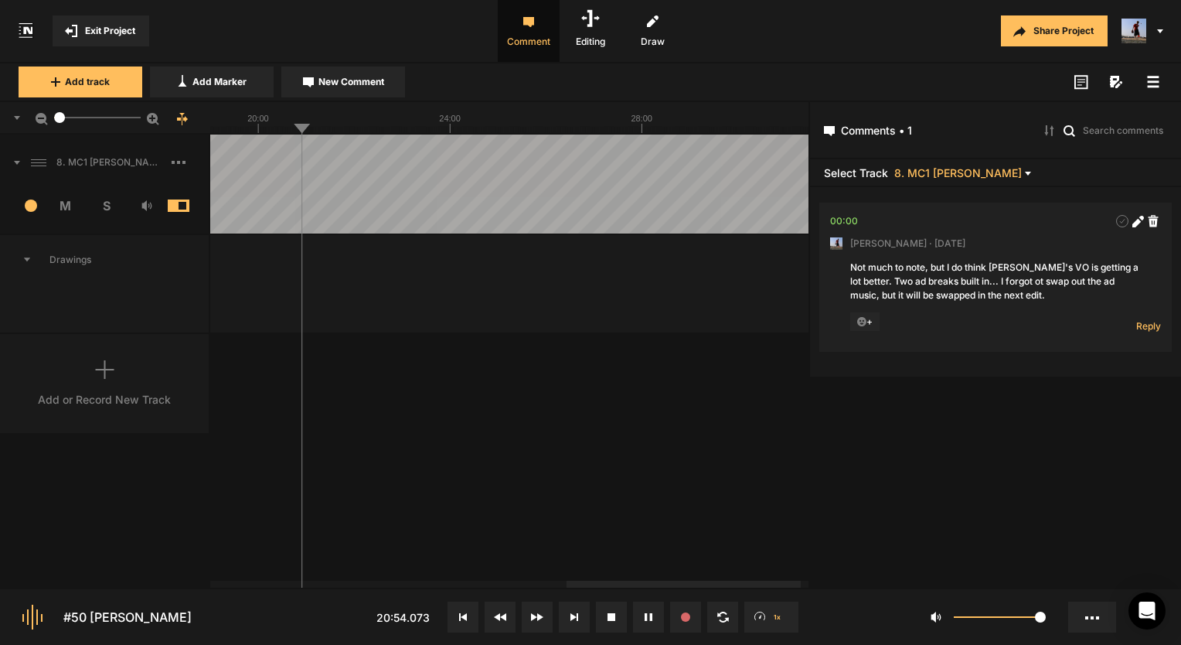
drag, startPoint x: 51, startPoint y: 114, endPoint x: 60, endPoint y: 114, distance: 8.5
click at [60, 114] on div at bounding box center [59, 117] width 11 height 11
click at [318, 131] on line at bounding box center [318, 130] width 0 height 6
click at [238, 130] on line at bounding box center [238, 130] width 0 height 6
click at [223, 131] on line at bounding box center [223, 130] width 0 height 6
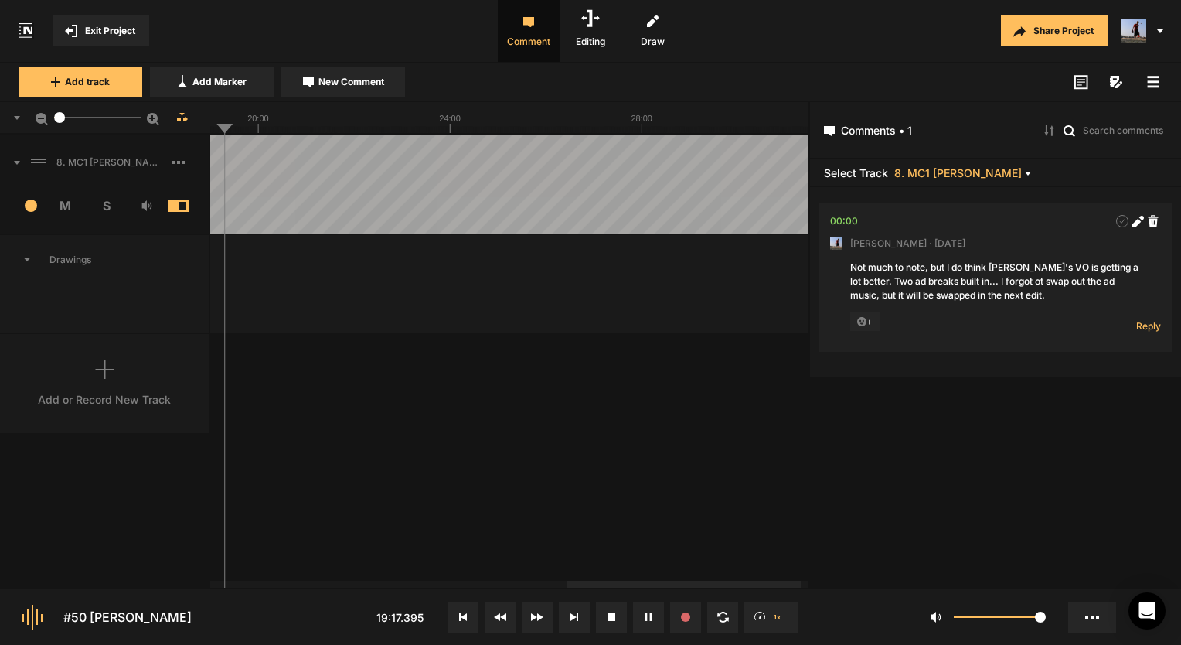
click at [640, 132] on line at bounding box center [640, 130] width 0 height 6
click at [635, 137] on div at bounding box center [525, 184] width 2453 height 99
click at [699, 121] on rect at bounding box center [525, 117] width 2453 height 31
click at [692, 128] on line at bounding box center [692, 130] width 0 height 6
click at [697, 131] on line at bounding box center [697, 130] width 0 height 6
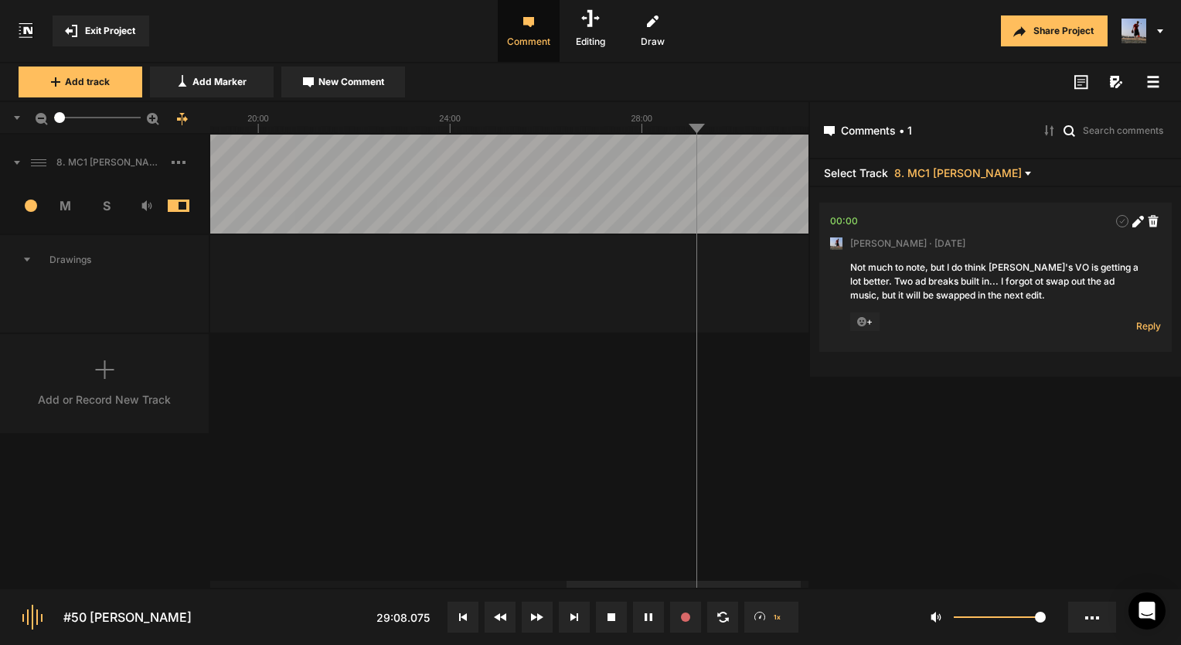
click at [671, 129] on line at bounding box center [671, 130] width 0 height 6
click at [659, 131] on icon at bounding box center [525, 117] width 2453 height 31
click at [652, 135] on div at bounding box center [525, 184] width 2453 height 99
click at [654, 135] on div at bounding box center [525, 184] width 2453 height 99
click at [724, 131] on line at bounding box center [724, 130] width 0 height 6
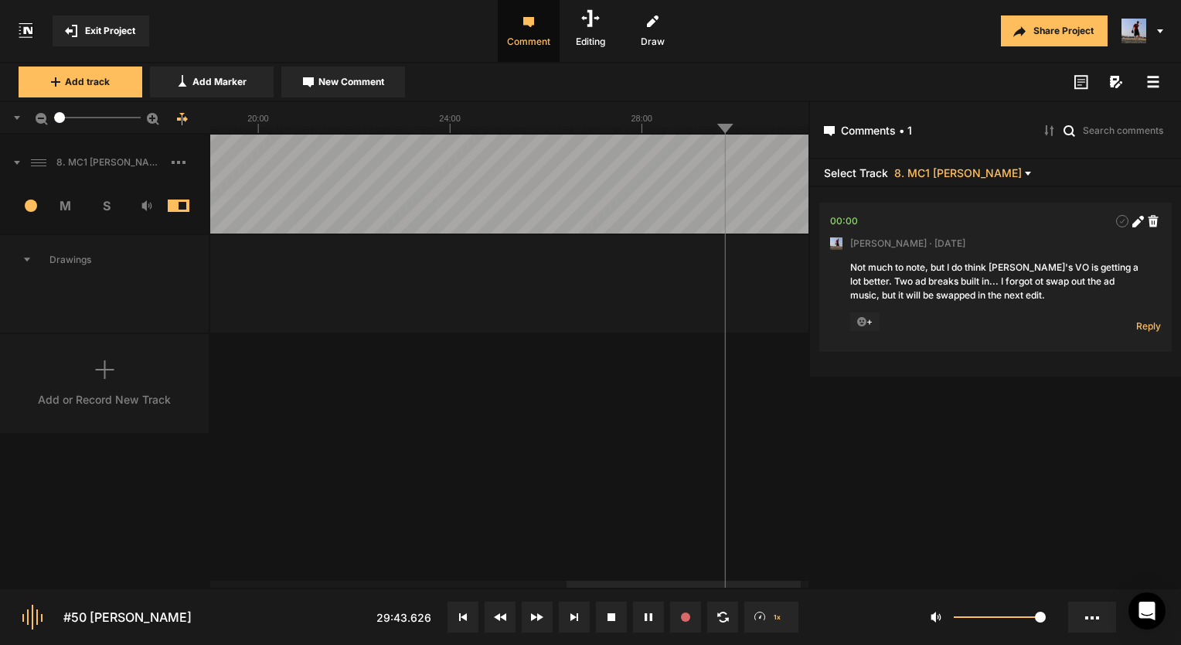
click at [764, 126] on rect at bounding box center [525, 117] width 2453 height 31
click at [721, 128] on line at bounding box center [721, 130] width 0 height 6
click at [666, 131] on line at bounding box center [666, 130] width 0 height 6
click at [609, 134] on div at bounding box center [509, 118] width 598 height 32
click at [476, 132] on line at bounding box center [476, 130] width 0 height 6
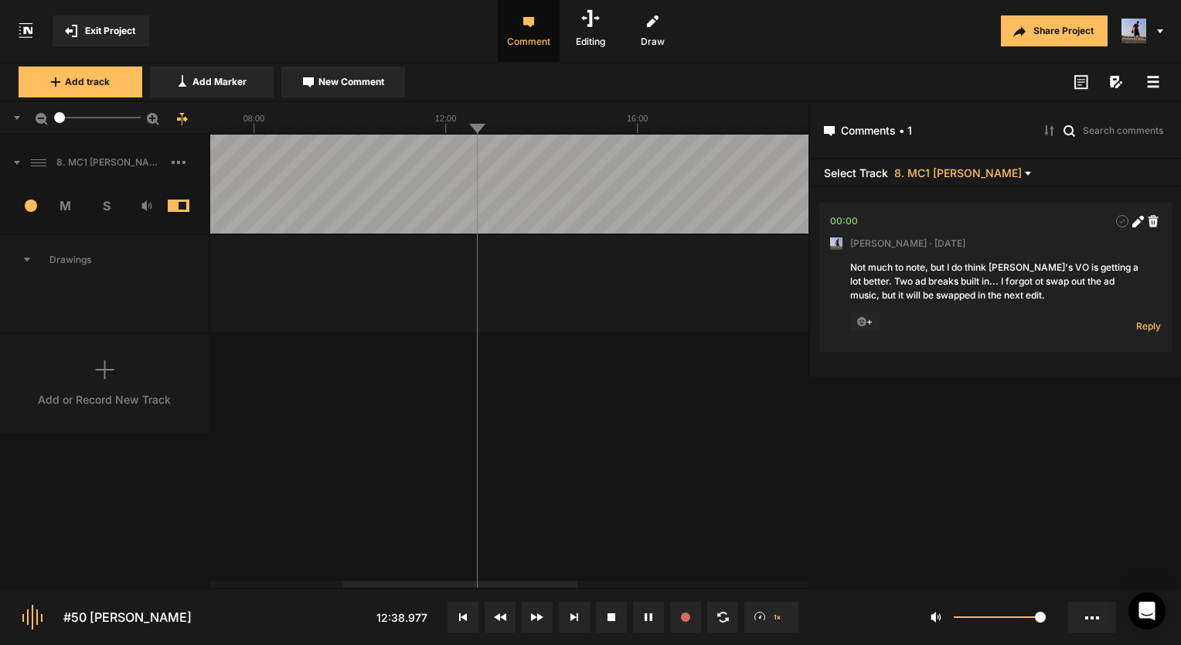
click at [468, 133] on div at bounding box center [509, 118] width 598 height 32
click at [637, 608] on button at bounding box center [648, 616] width 31 height 31
click at [90, 417] on div "Add or Record New Track" at bounding box center [105, 383] width 210 height 99
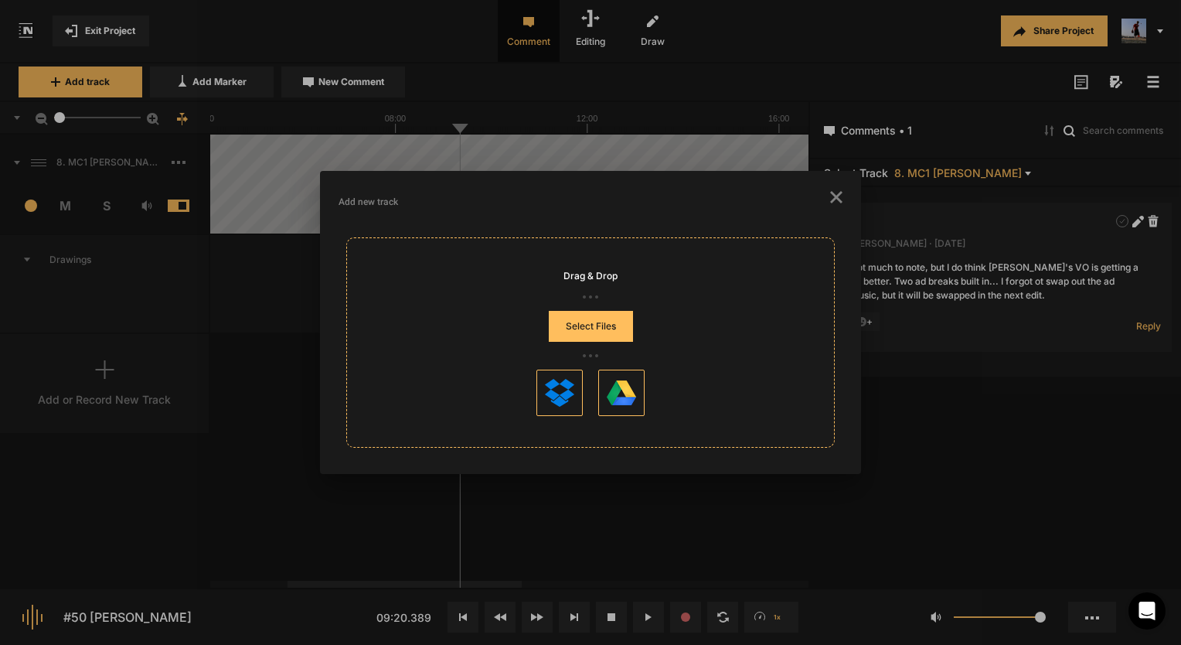
click at [625, 326] on button "Select Files" at bounding box center [591, 326] width 84 height 31
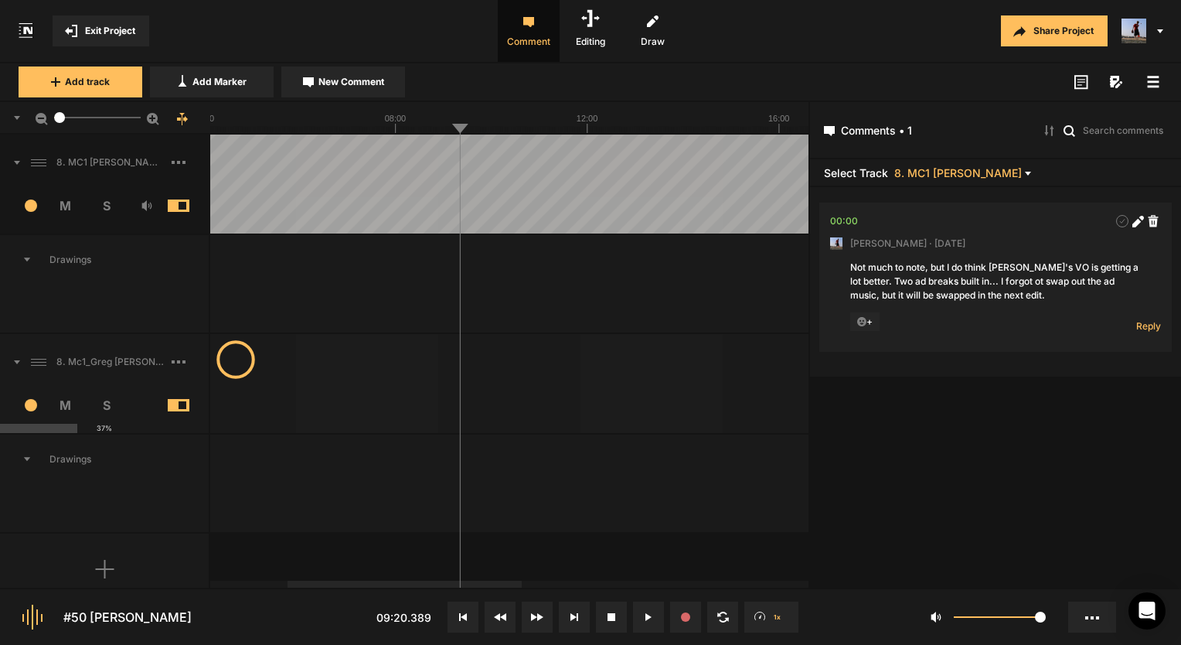
click at [173, 158] on span at bounding box center [190, 162] width 37 height 25
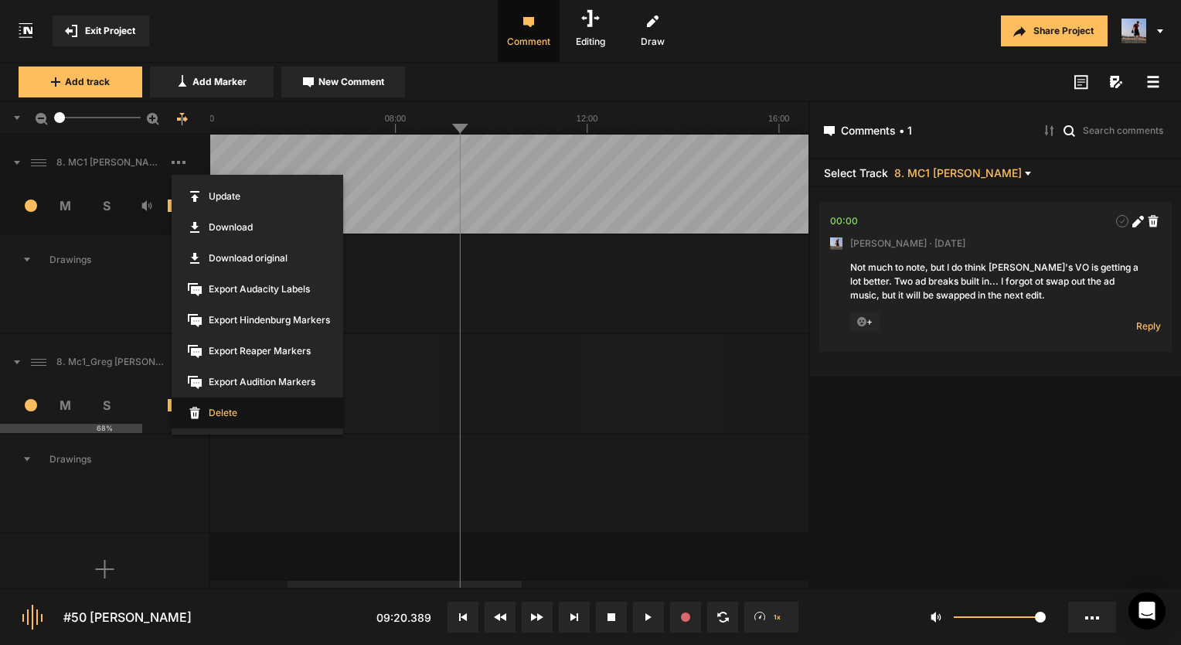
click at [232, 424] on span "Delete" at bounding box center [258, 412] width 172 height 31
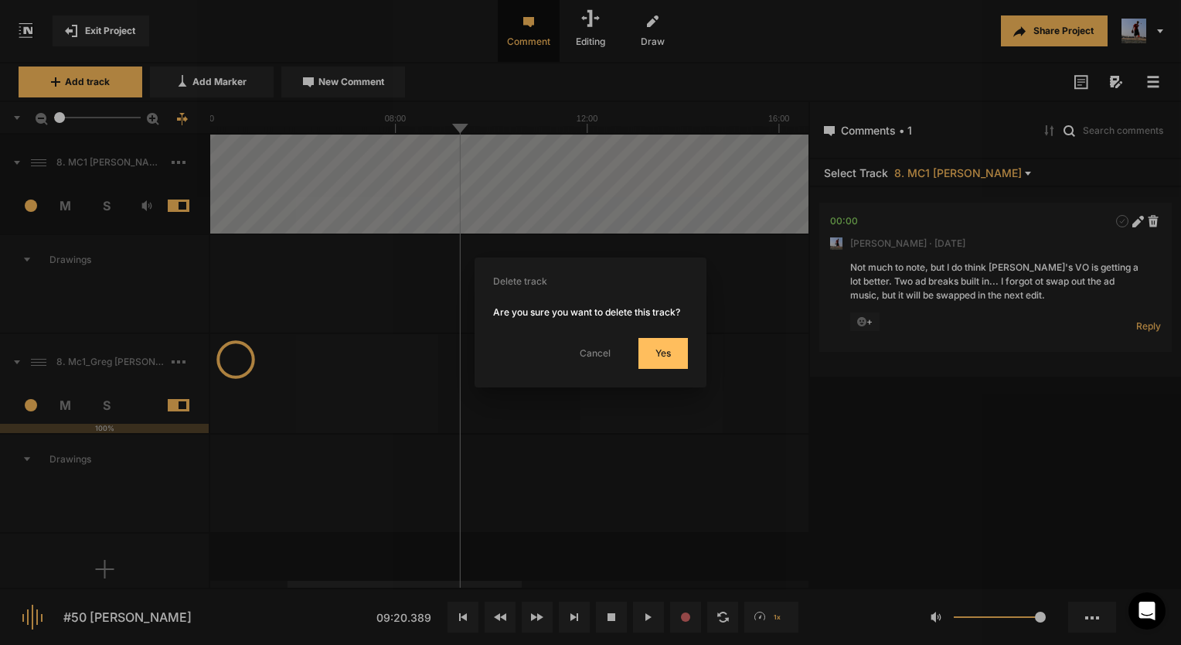
click at [651, 341] on button "Yes" at bounding box center [663, 353] width 49 height 31
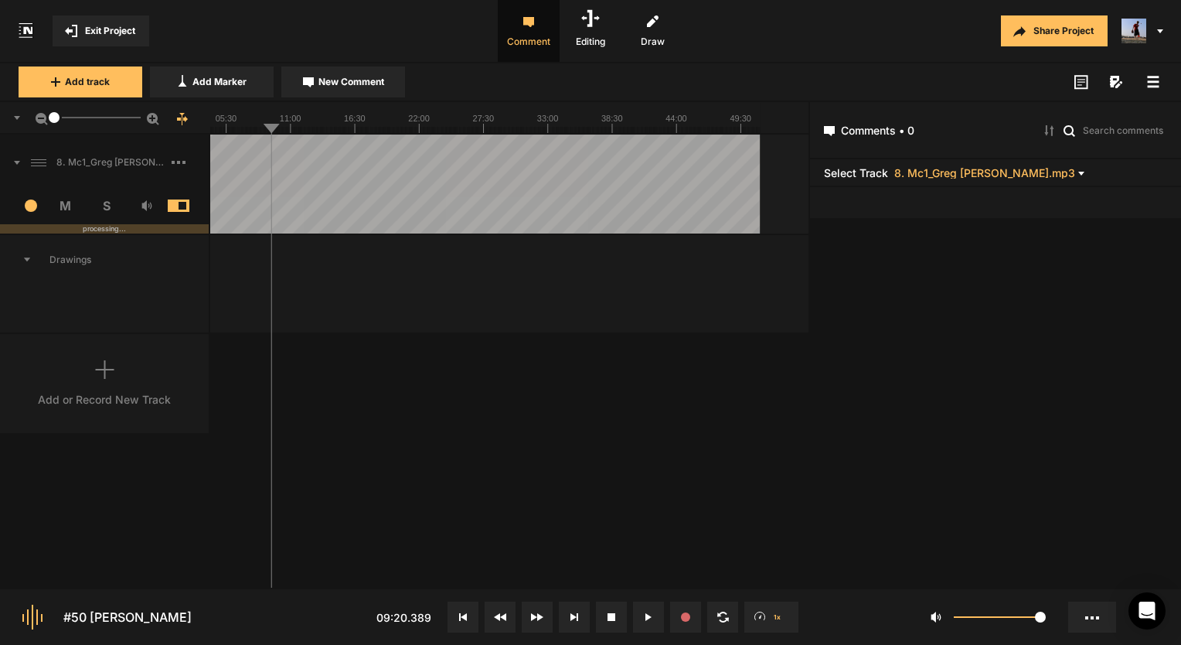
drag, startPoint x: 63, startPoint y: 116, endPoint x: 20, endPoint y: 119, distance: 43.4
click at [20, 119] on div "1" at bounding box center [105, 118] width 210 height 32
click at [99, 36] on span "Exit Project" at bounding box center [110, 31] width 50 height 14
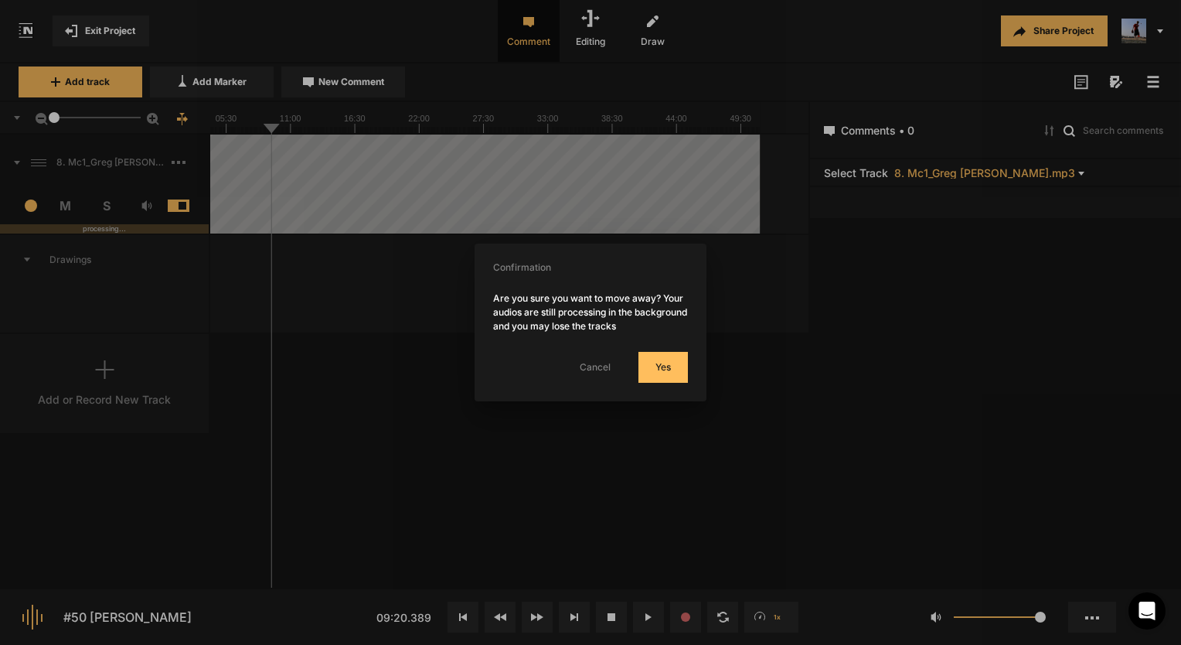
click at [656, 361] on button "Yes" at bounding box center [663, 367] width 49 height 31
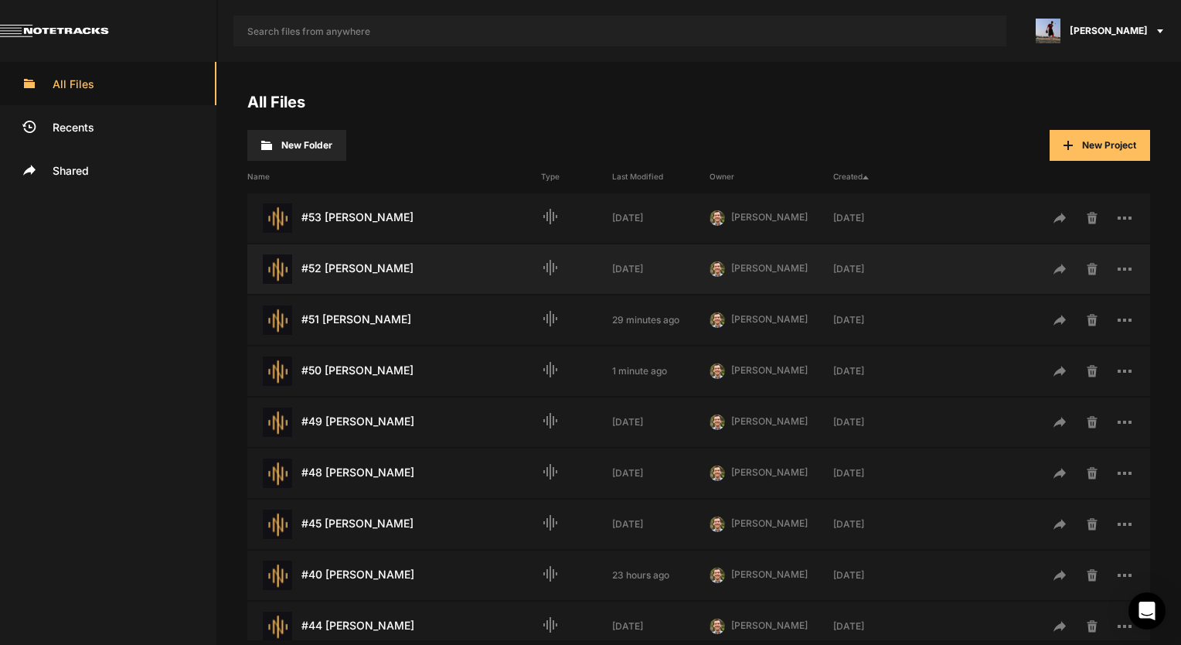
click at [380, 268] on div "#52 [PERSON_NAME] Last Modified: [DATE]" at bounding box center [394, 268] width 294 height 29
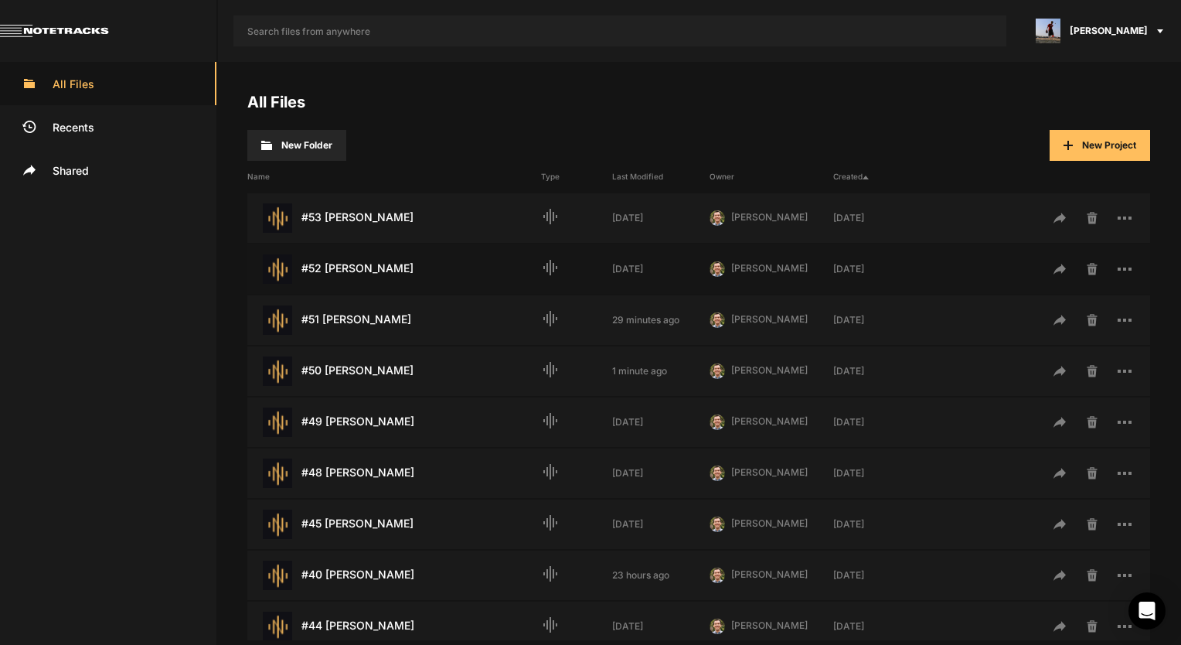
click at [380, 267] on div "#52 [PERSON_NAME] Last Modified: [DATE]" at bounding box center [394, 268] width 294 height 29
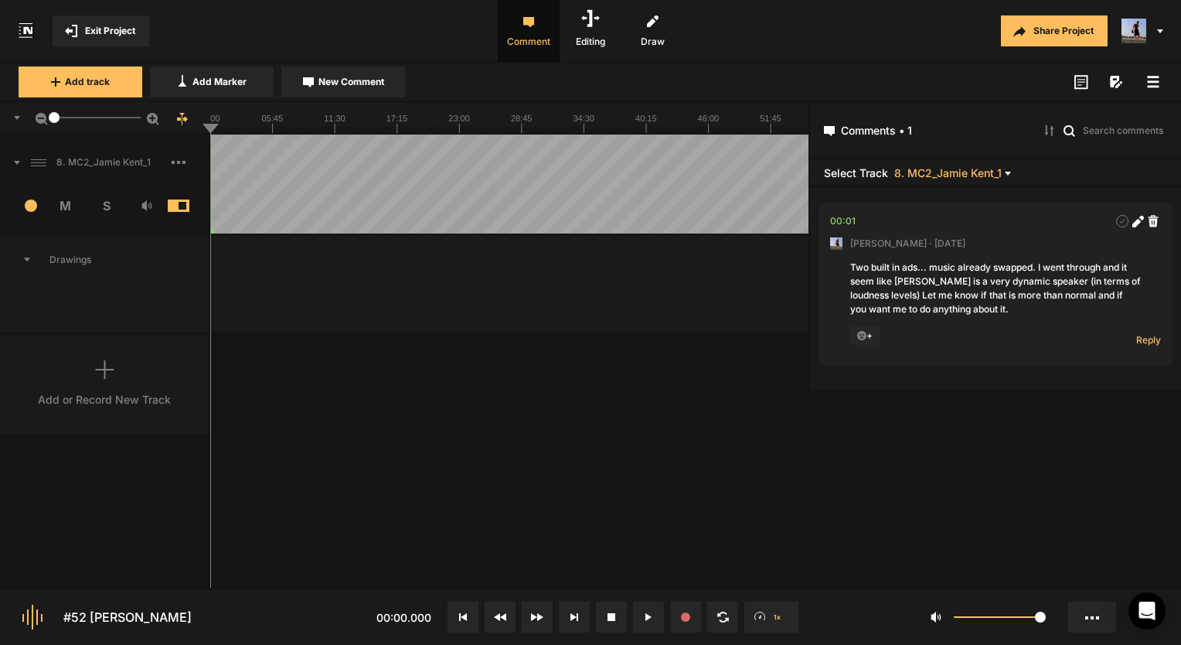
click at [133, 31] on span "Exit Project" at bounding box center [110, 31] width 50 height 14
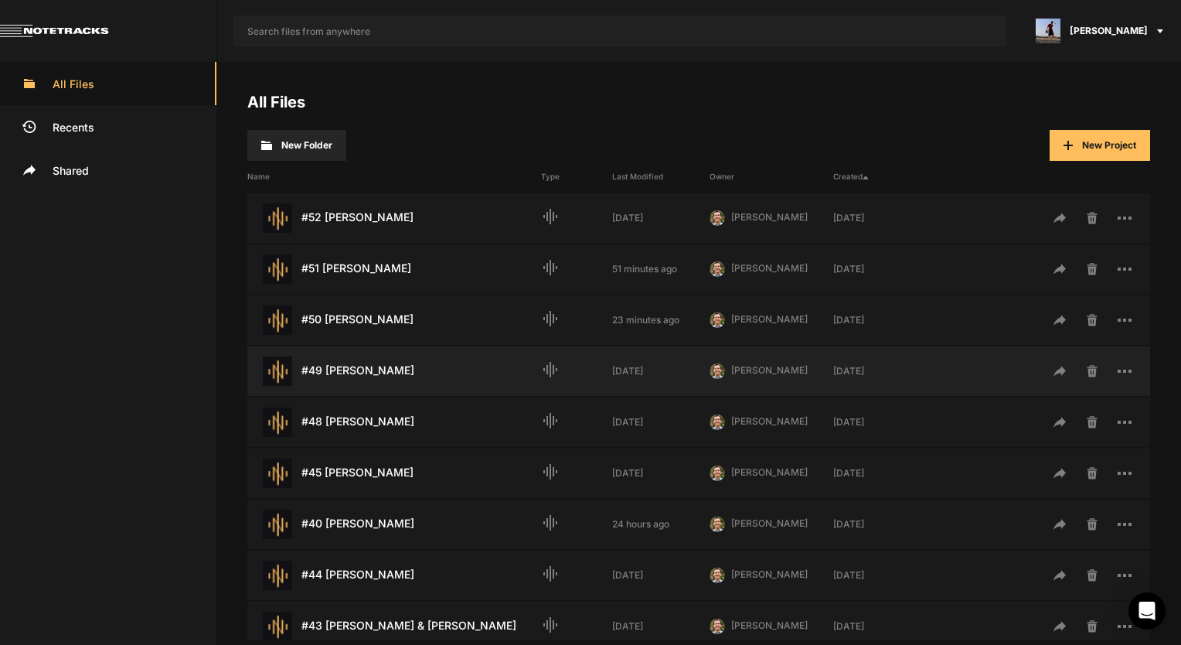
scroll to position [155, 0]
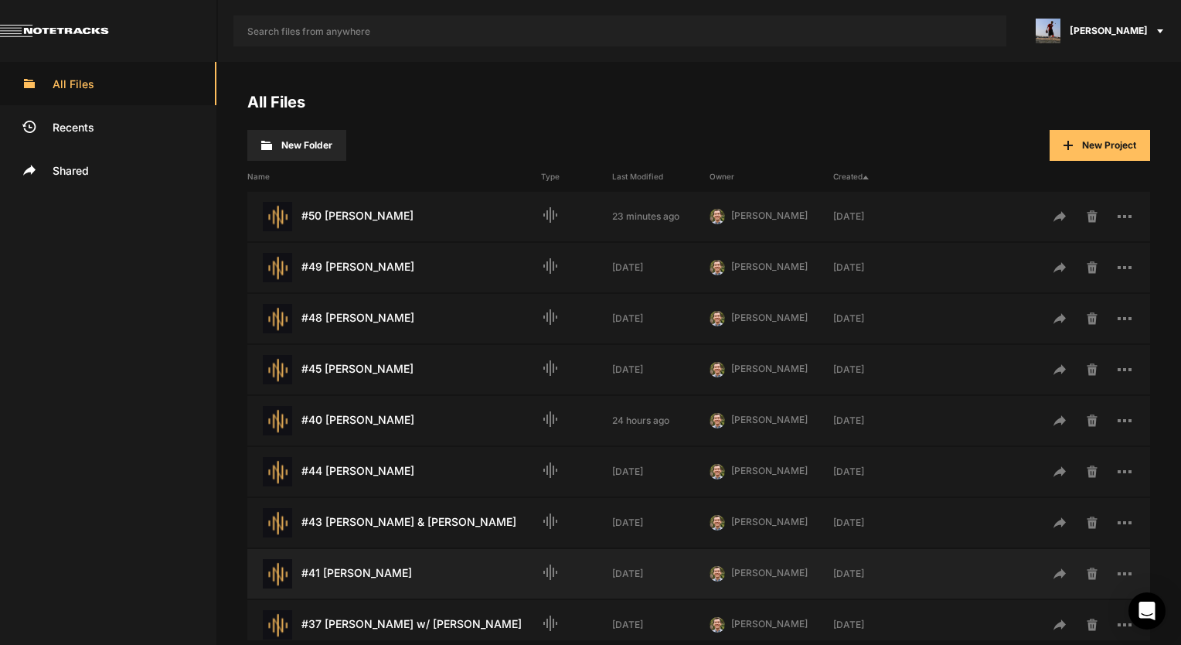
click at [378, 559] on div "#41 [PERSON_NAME] Last Modified: [DATE]" at bounding box center [394, 573] width 294 height 29
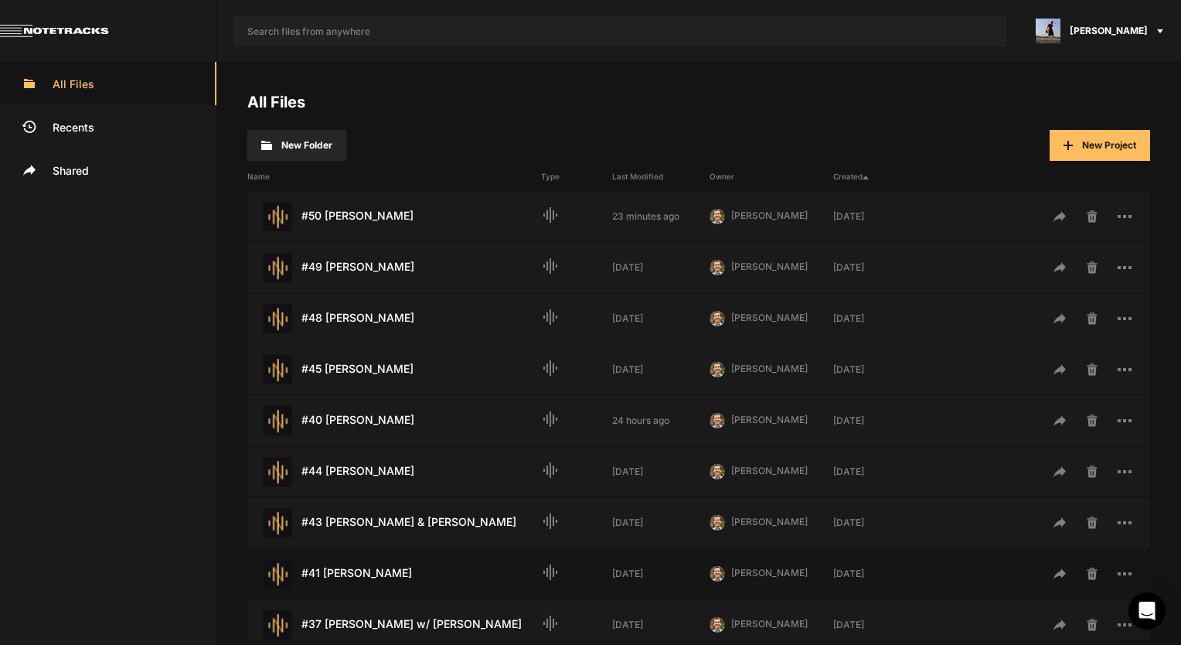
click at [376, 570] on div "#41 [PERSON_NAME] Last Modified: [DATE]" at bounding box center [394, 573] width 294 height 29
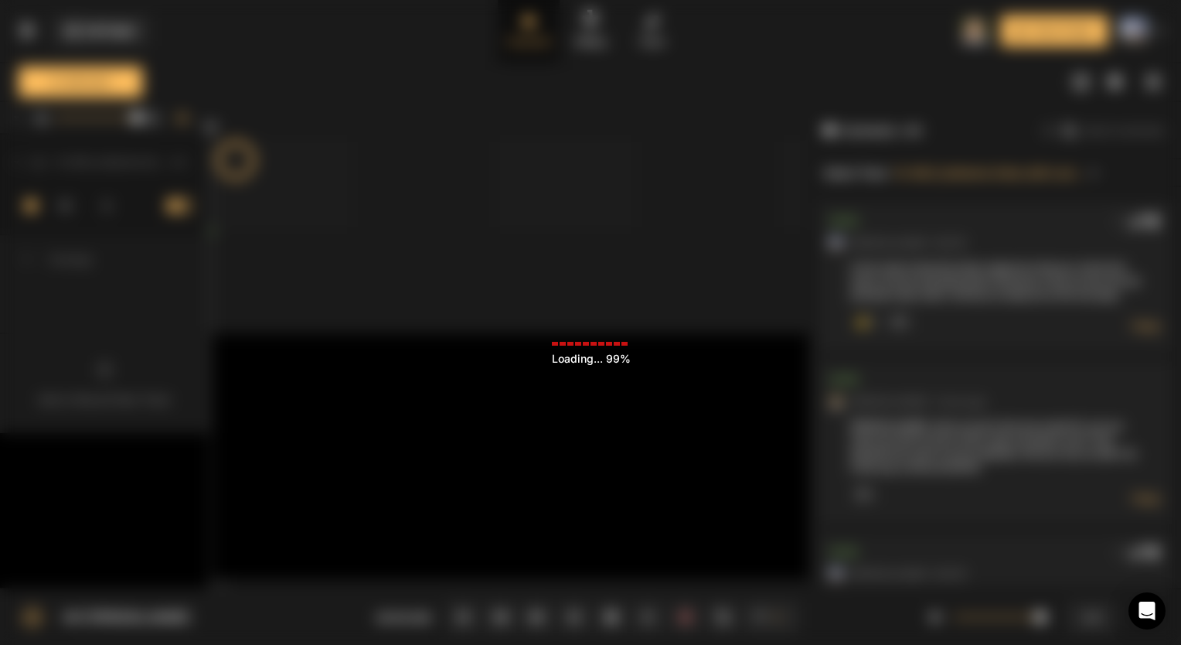
drag, startPoint x: 290, startPoint y: 462, endPoint x: 963, endPoint y: 357, distance: 681.4
click at [963, 357] on div "Loading ... 99%" at bounding box center [590, 322] width 1181 height 645
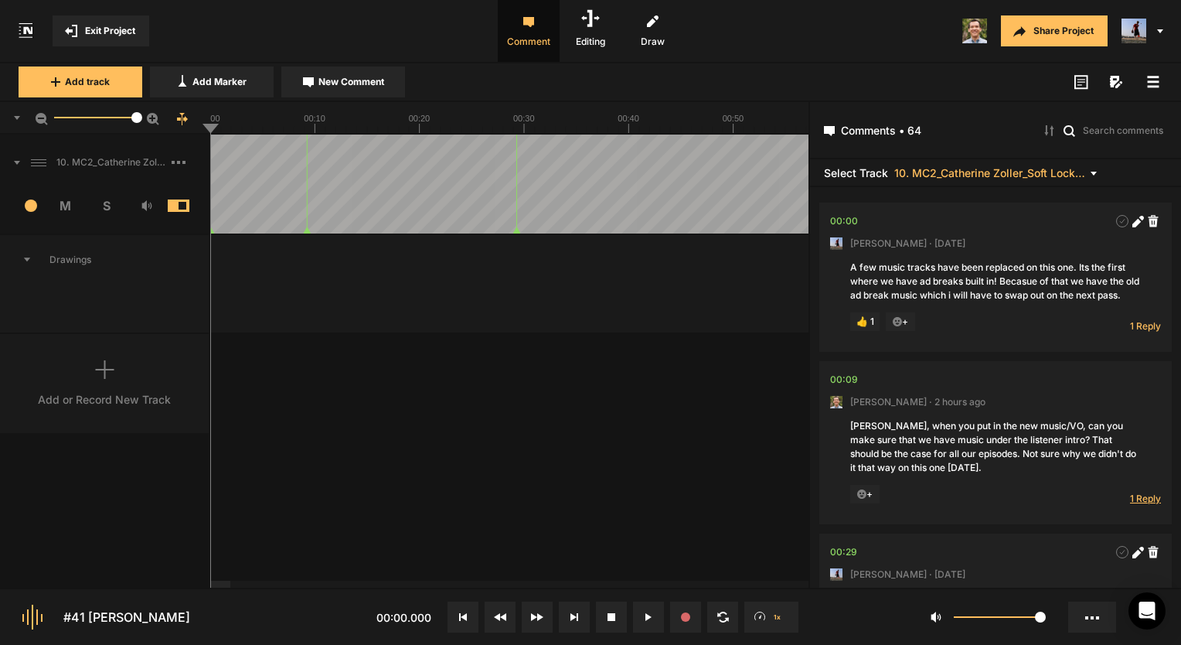
click at [1134, 505] on span "1 Reply" at bounding box center [1145, 498] width 31 height 13
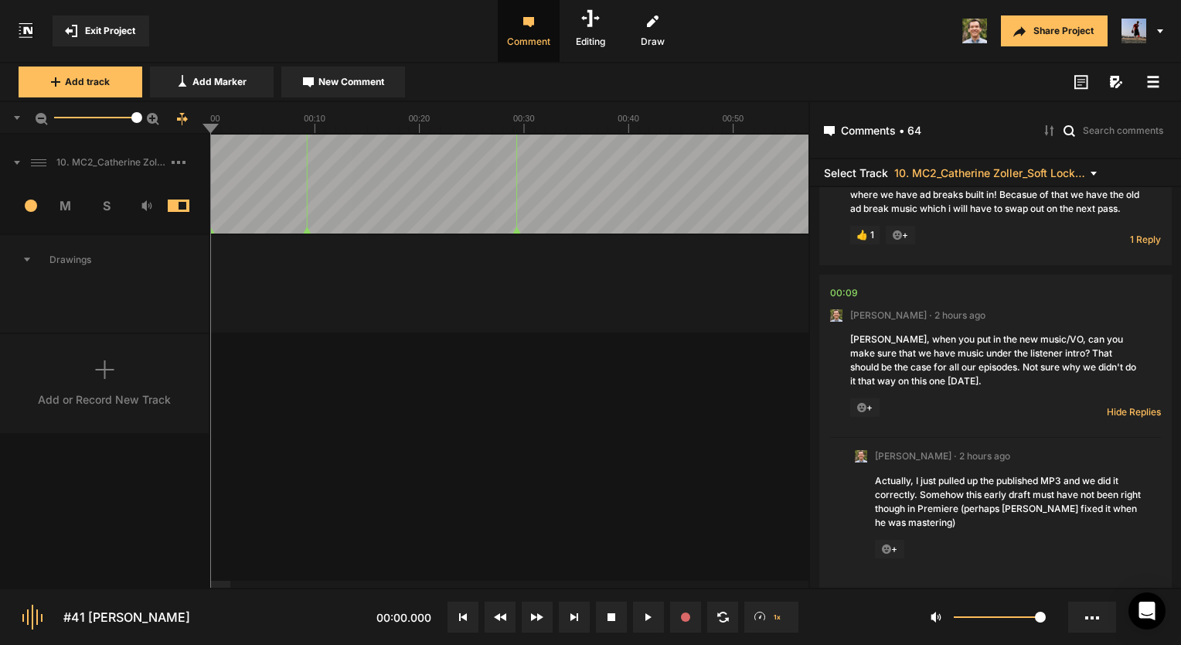
scroll to position [87, 0]
click at [847, 301] on div "00:09" at bounding box center [844, 292] width 28 height 15
drag, startPoint x: 847, startPoint y: 312, endPoint x: 836, endPoint y: 294, distance: 20.4
click at [836, 294] on nt-comment "00:09 [PERSON_NAME] · 2 hours ago [PERSON_NAME], when you put in the new music/…" at bounding box center [995, 355] width 331 height 163
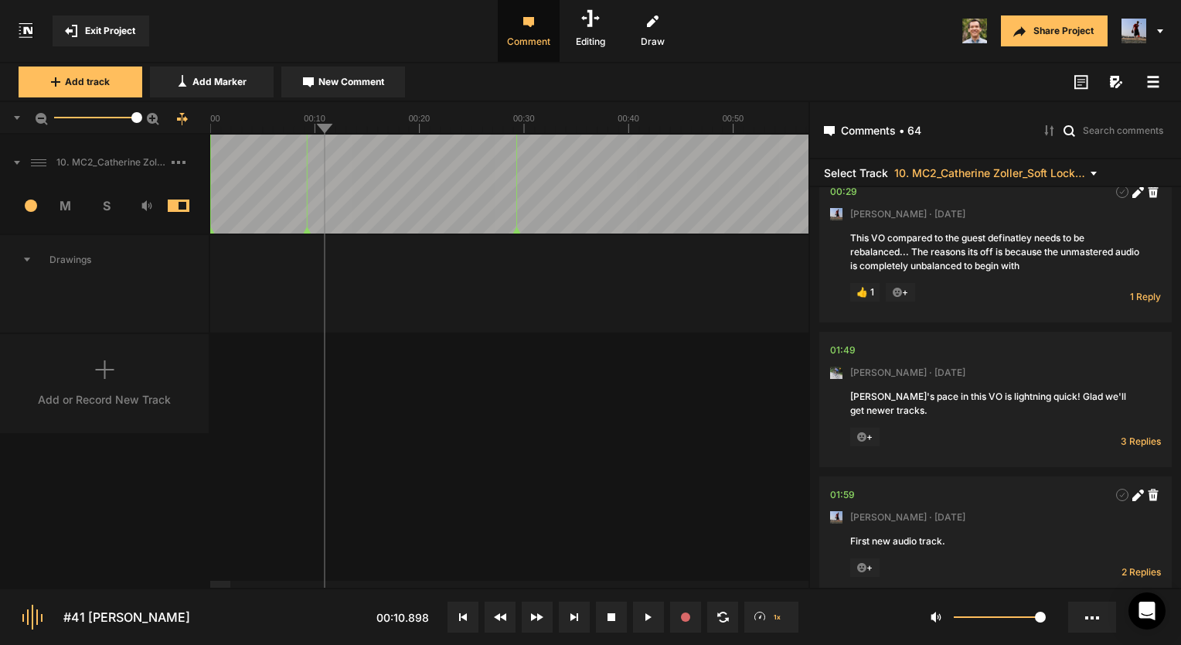
scroll to position [705, 0]
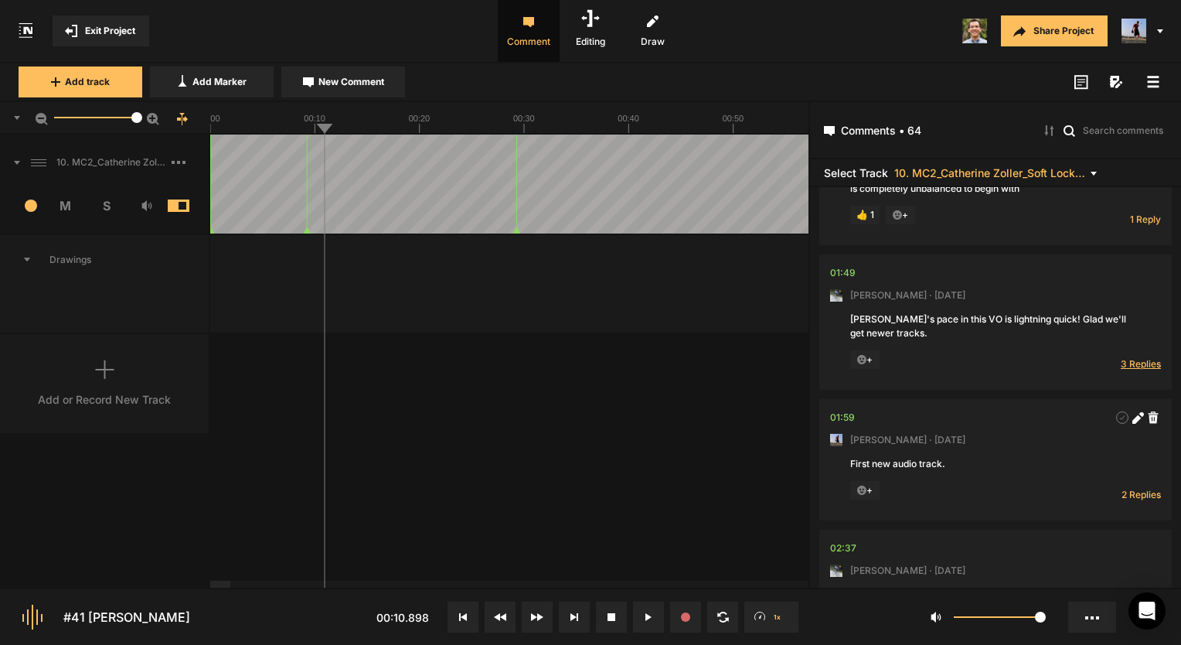
click at [1135, 370] on span "3 Replies" at bounding box center [1141, 363] width 40 height 13
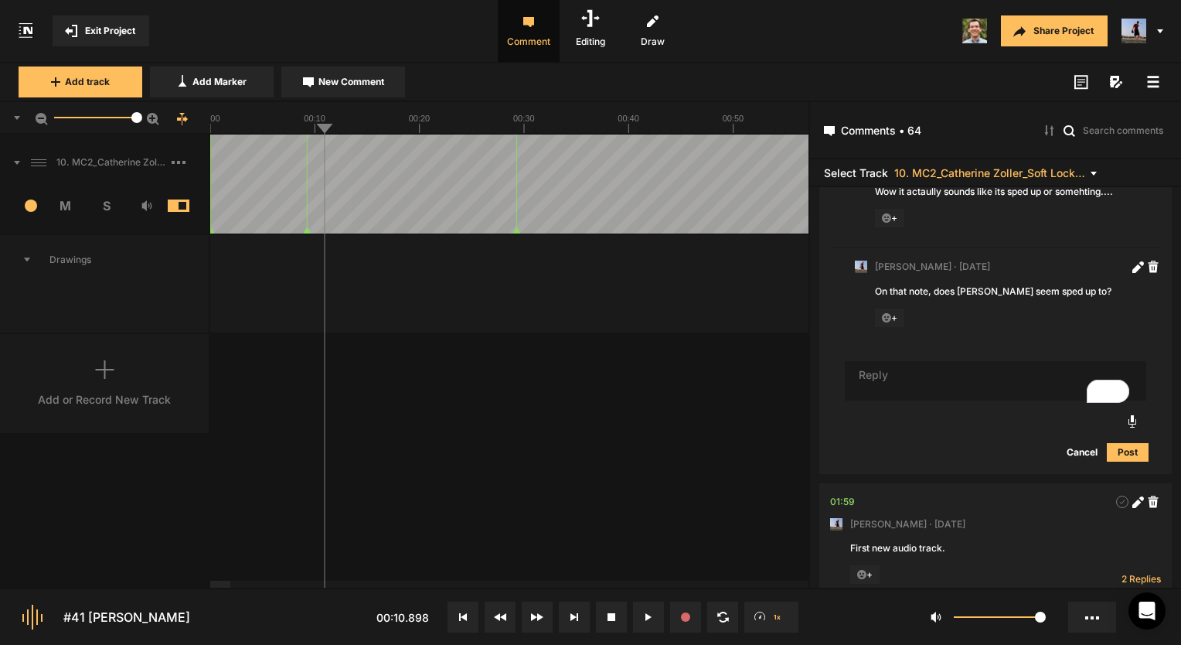
scroll to position [1025, 0]
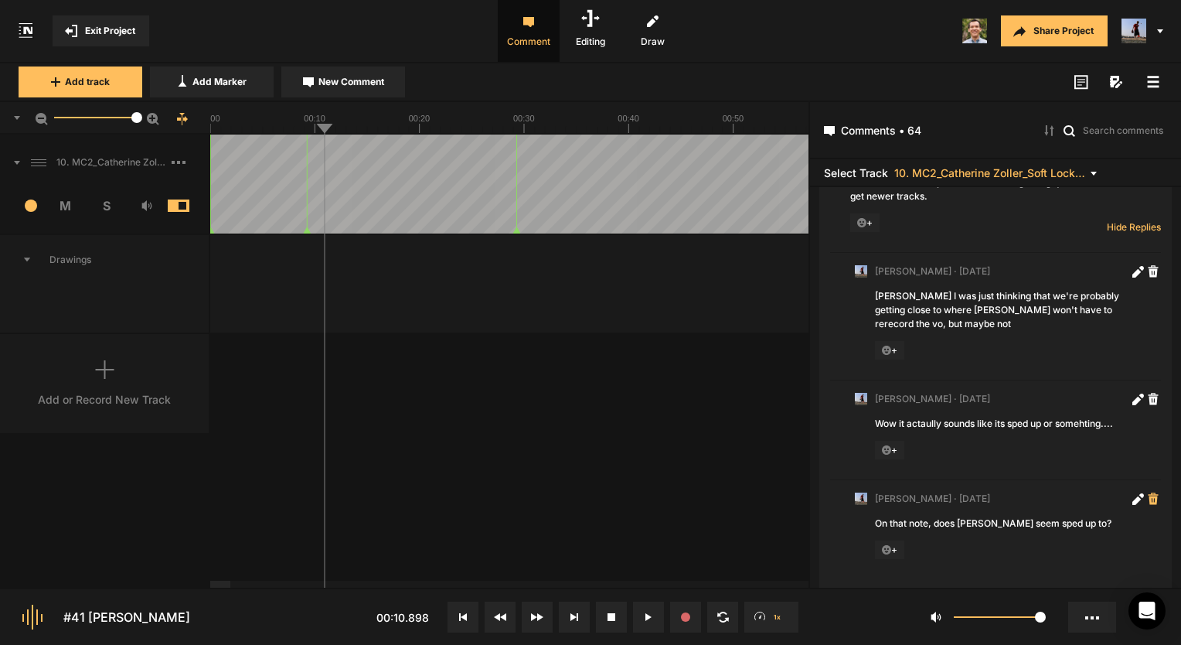
click at [1149, 504] on icon at bounding box center [1154, 498] width 10 height 12
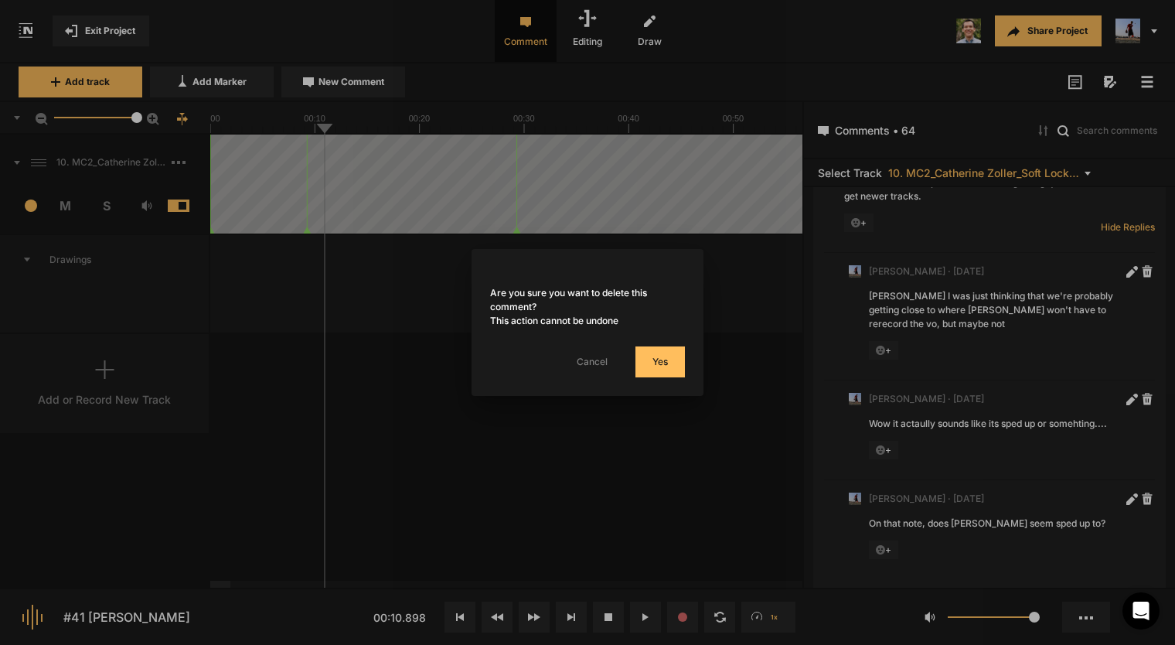
click at [652, 357] on button "Yes" at bounding box center [659, 361] width 49 height 31
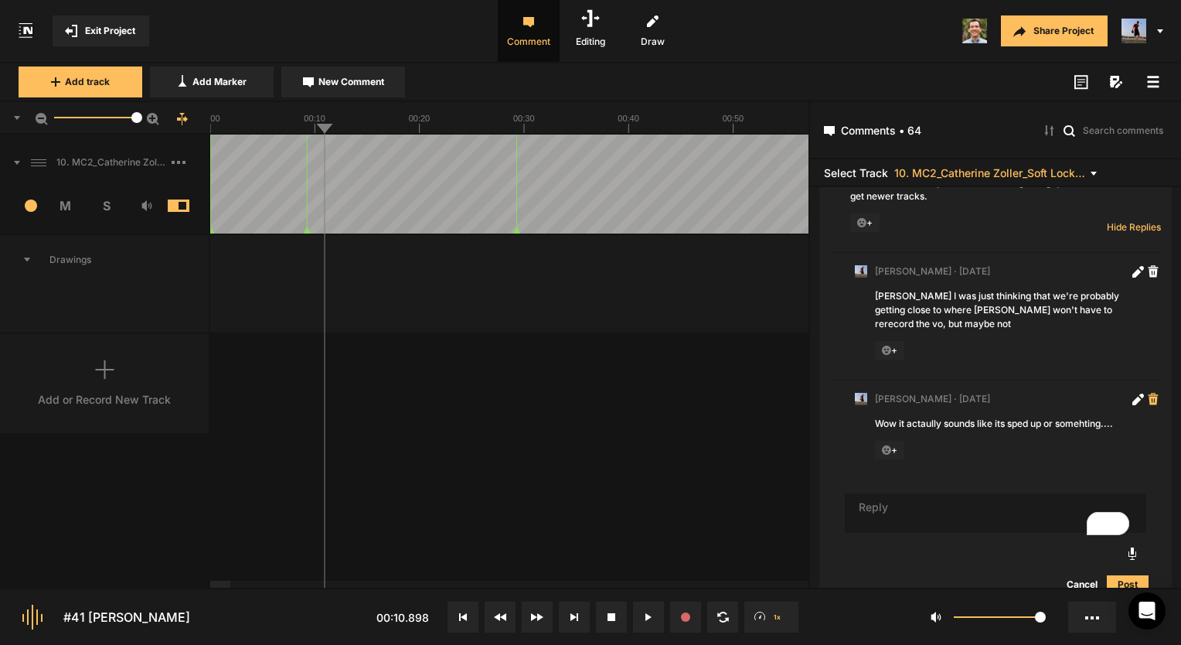
click at [1149, 404] on icon at bounding box center [1154, 399] width 10 height 12
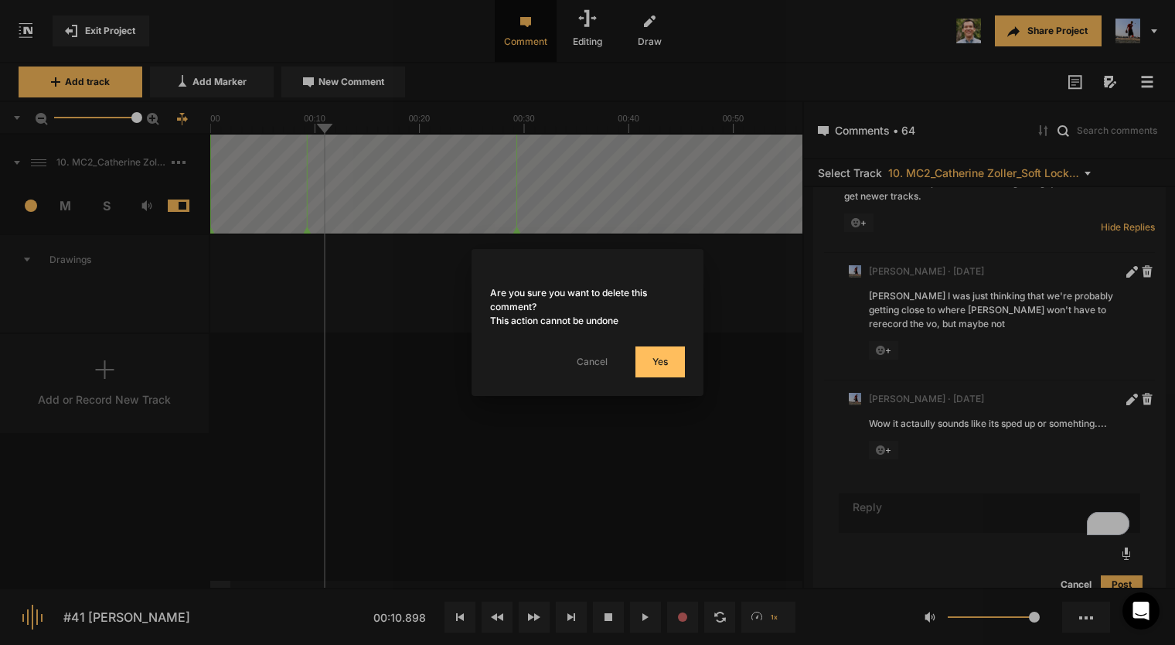
click at [674, 360] on button "Yes" at bounding box center [659, 361] width 49 height 31
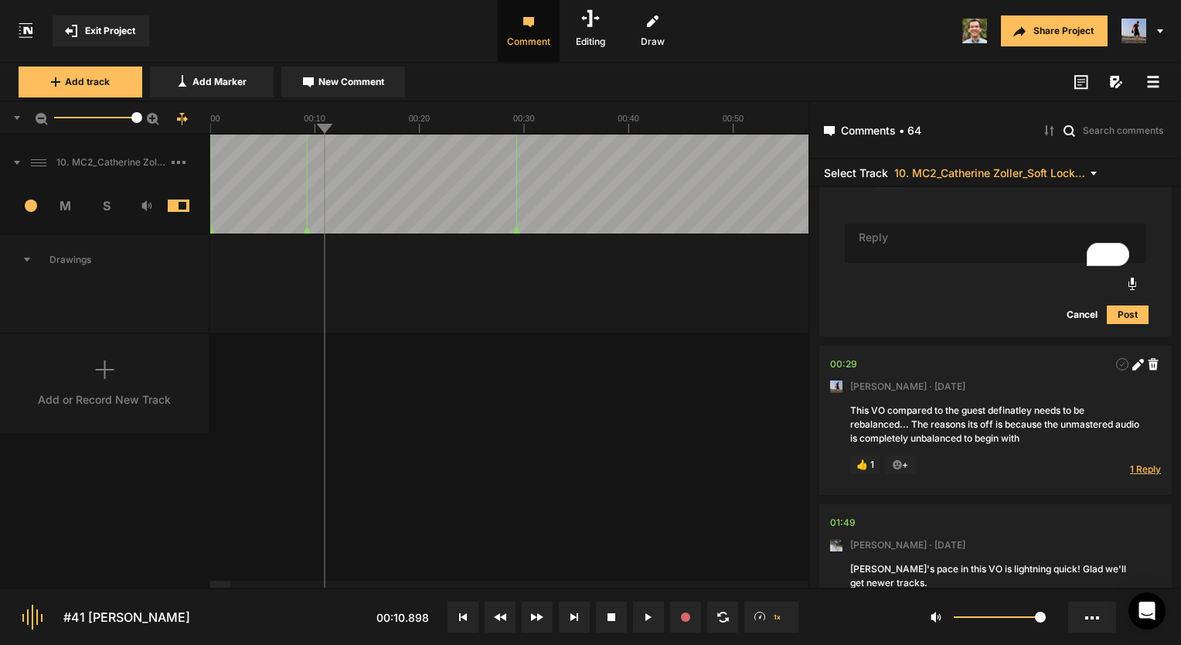
click at [1133, 475] on span "1 Reply" at bounding box center [1145, 468] width 31 height 13
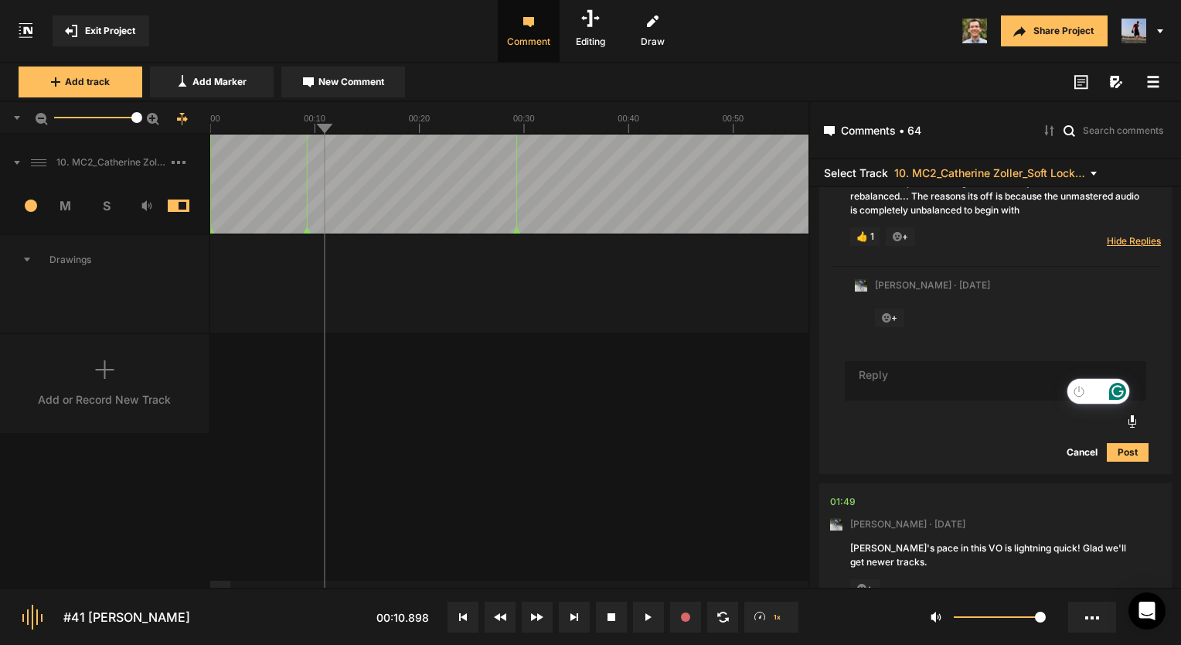
click at [1129, 247] on span "Hide Replies" at bounding box center [1134, 240] width 54 height 13
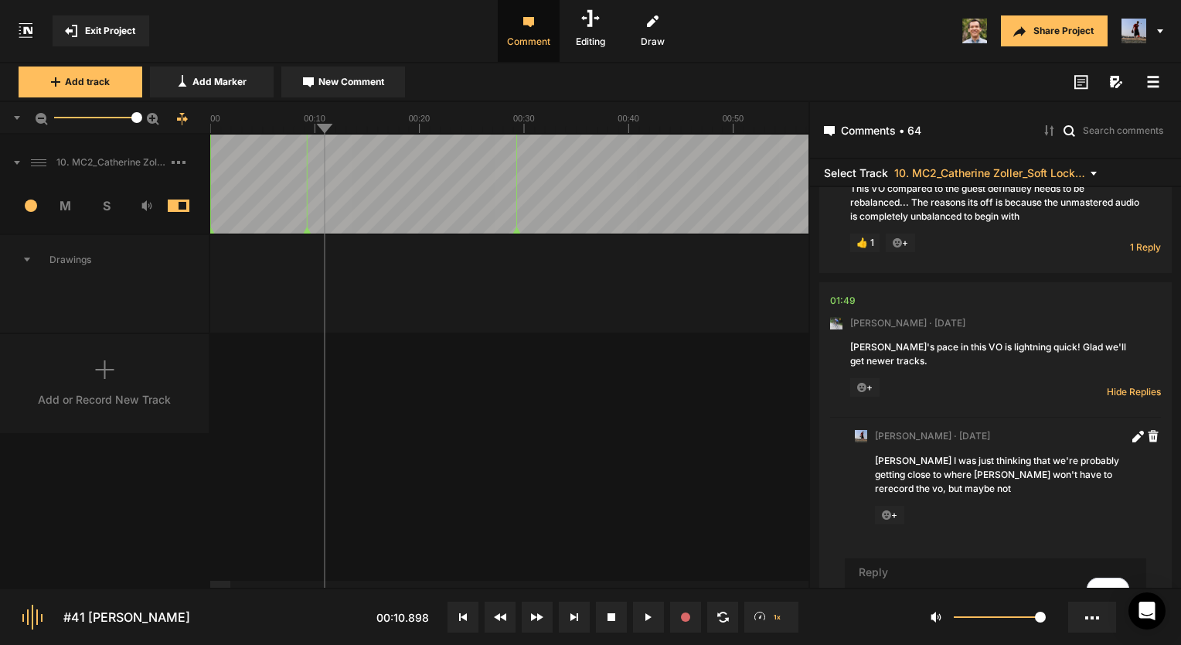
scroll to position [850, 0]
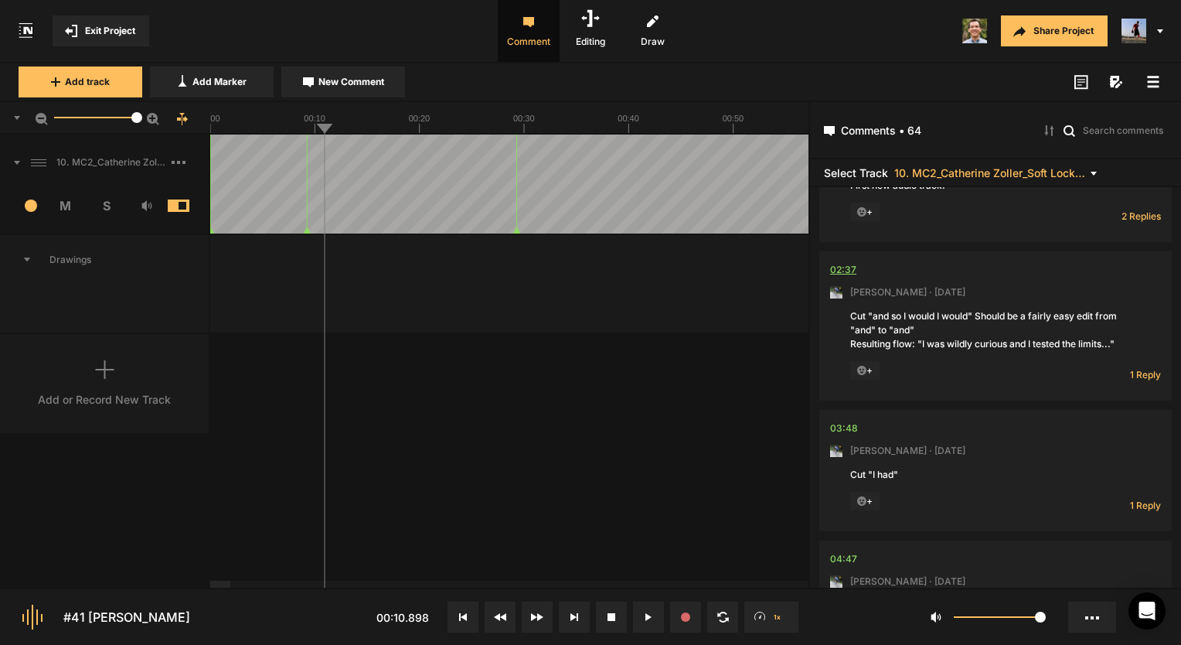
click at [843, 278] on div "02:37" at bounding box center [843, 269] width 26 height 15
click at [840, 278] on div "02:37" at bounding box center [843, 269] width 26 height 15
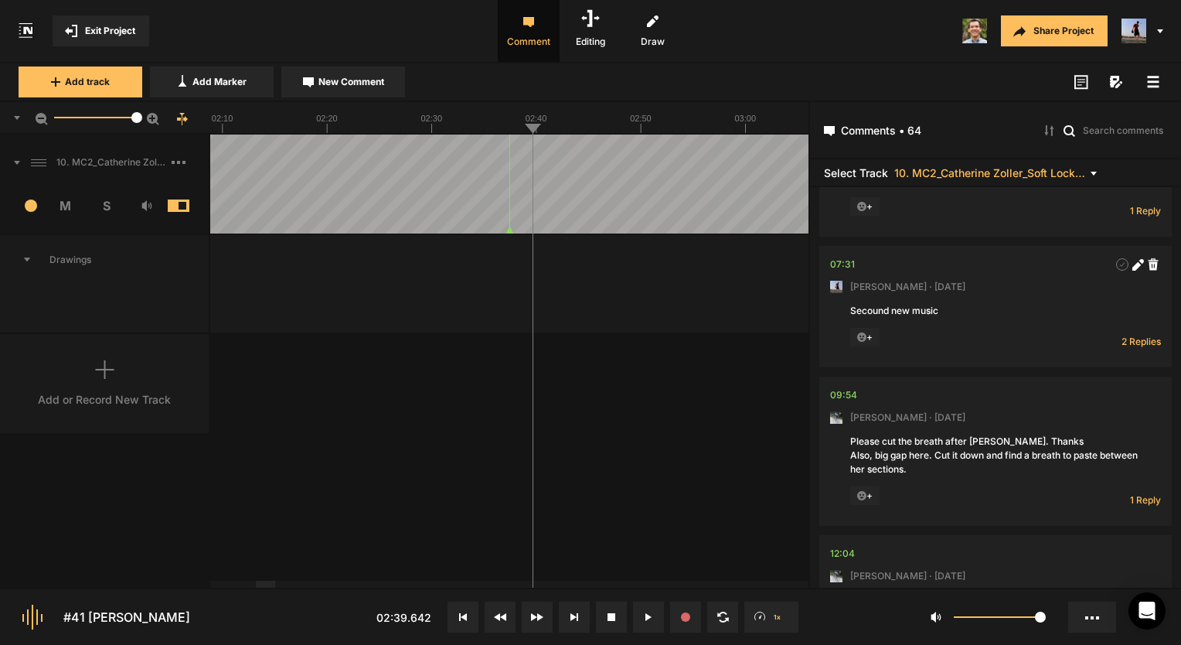
scroll to position [2319, 0]
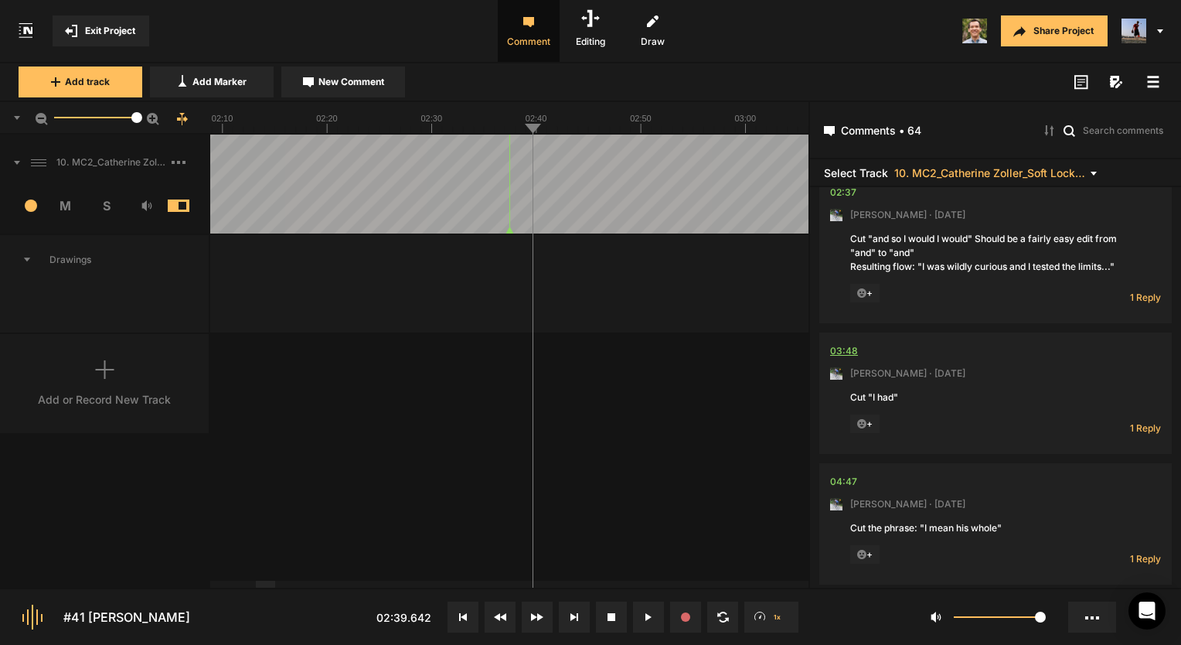
click at [846, 359] on div "03:48" at bounding box center [844, 350] width 28 height 15
click at [852, 359] on div "03:48" at bounding box center [844, 350] width 28 height 15
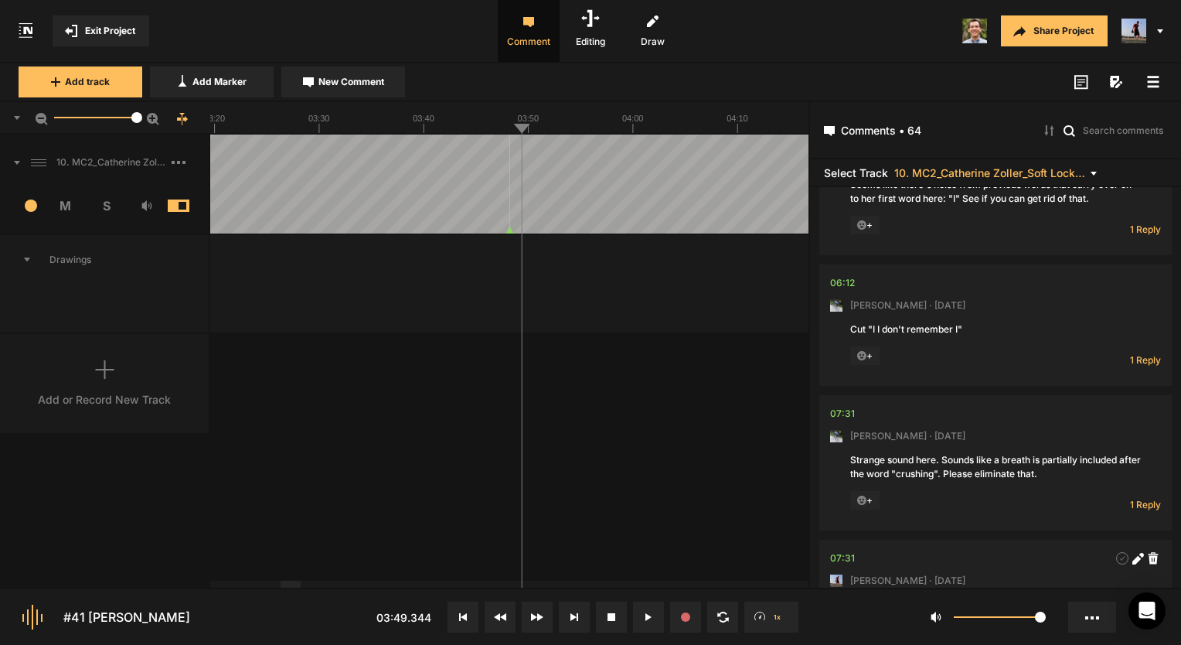
scroll to position [1933, 0]
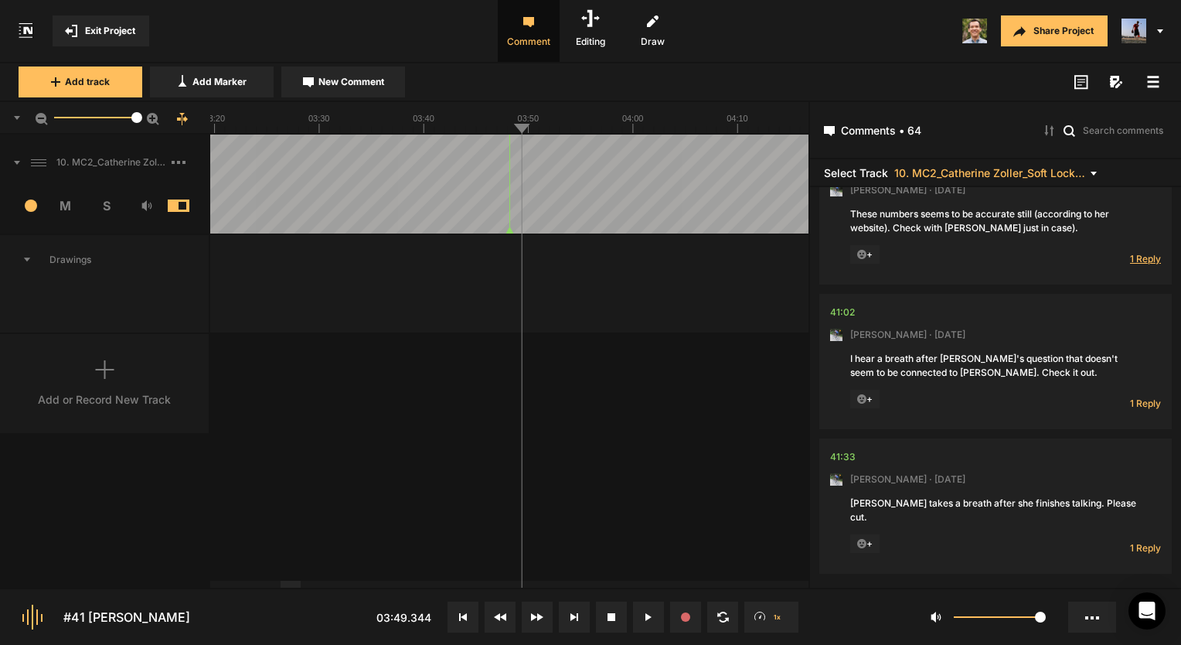
click at [1130, 264] on span "1 Reply" at bounding box center [1145, 258] width 31 height 13
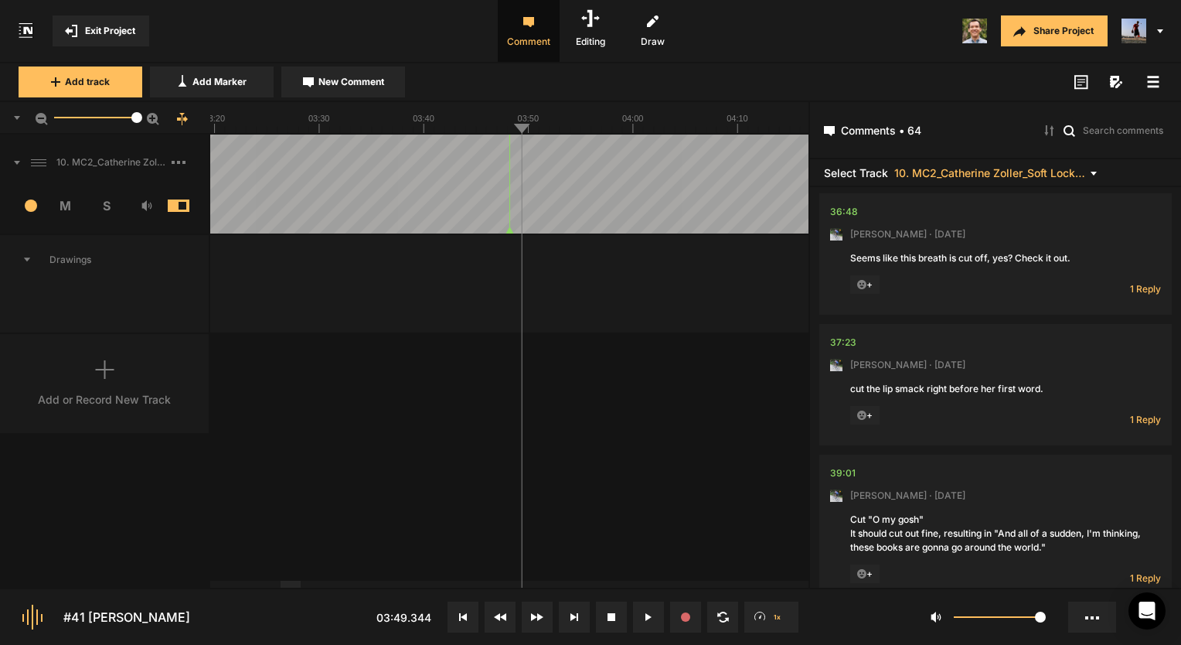
scroll to position [8665, 0]
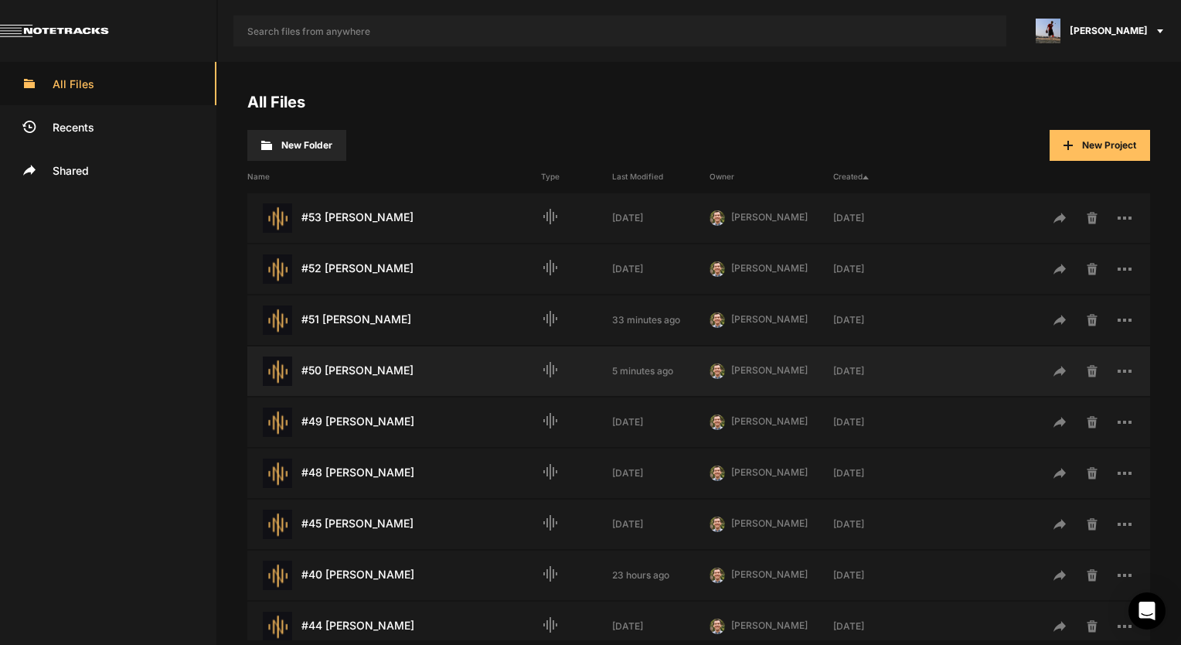
click at [370, 361] on div "#50 [PERSON_NAME] Last Modified: 5 minutes ago" at bounding box center [394, 370] width 294 height 29
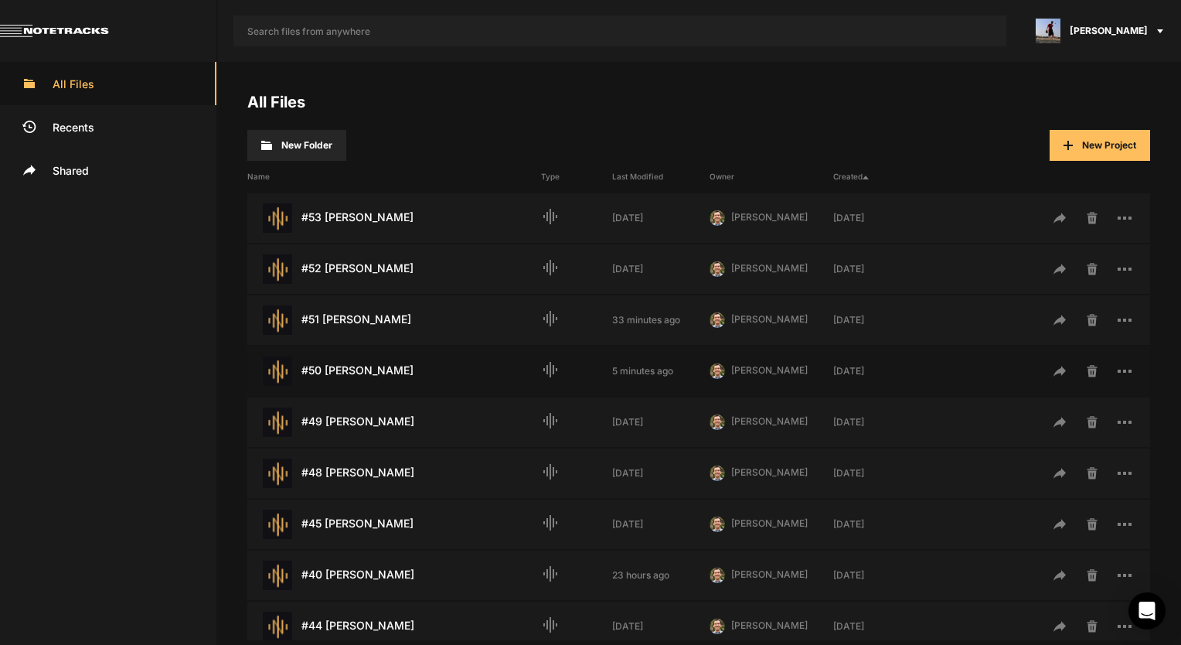
click at [360, 368] on div "#50 [PERSON_NAME] Last Modified: 5 minutes ago" at bounding box center [394, 370] width 294 height 29
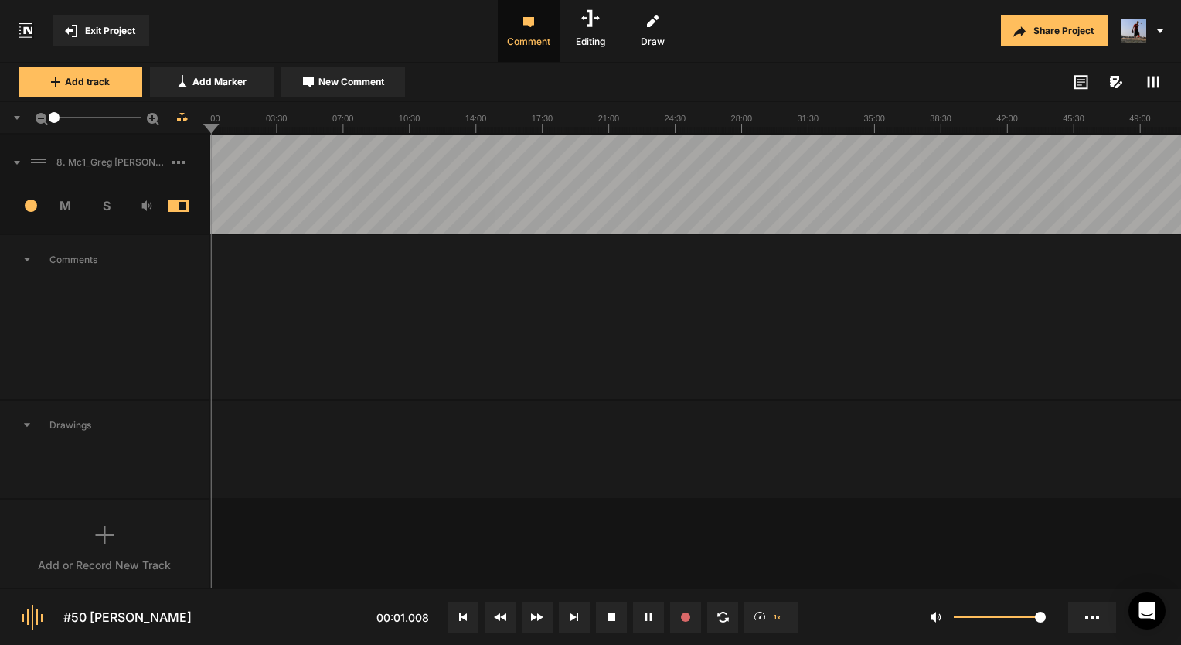
click at [219, 125] on rect at bounding box center [695, 117] width 971 height 31
click at [223, 128] on line at bounding box center [223, 130] width 0 height 6
